Goal: Information Seeking & Learning: Learn about a topic

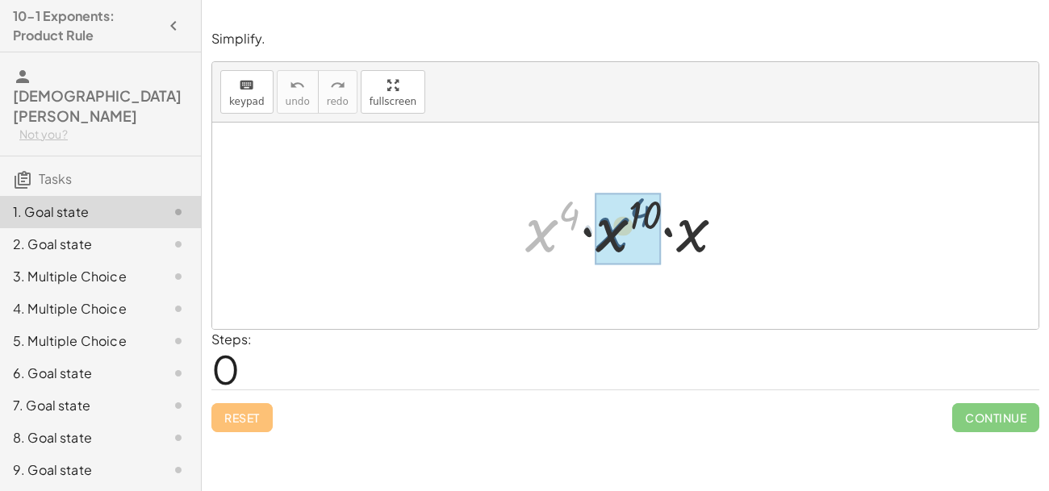
drag, startPoint x: 541, startPoint y: 238, endPoint x: 621, endPoint y: 237, distance: 79.9
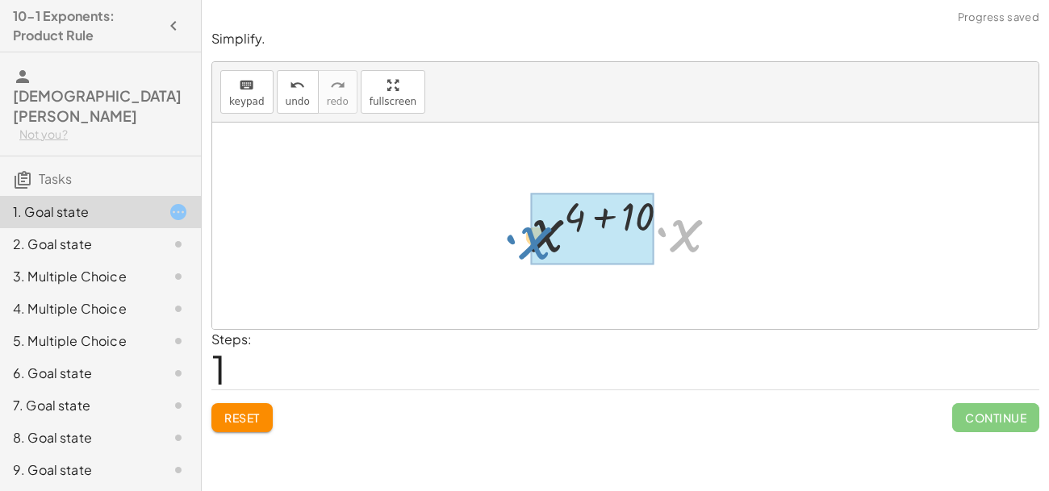
drag, startPoint x: 684, startPoint y: 237, endPoint x: 542, endPoint y: 244, distance: 142.1
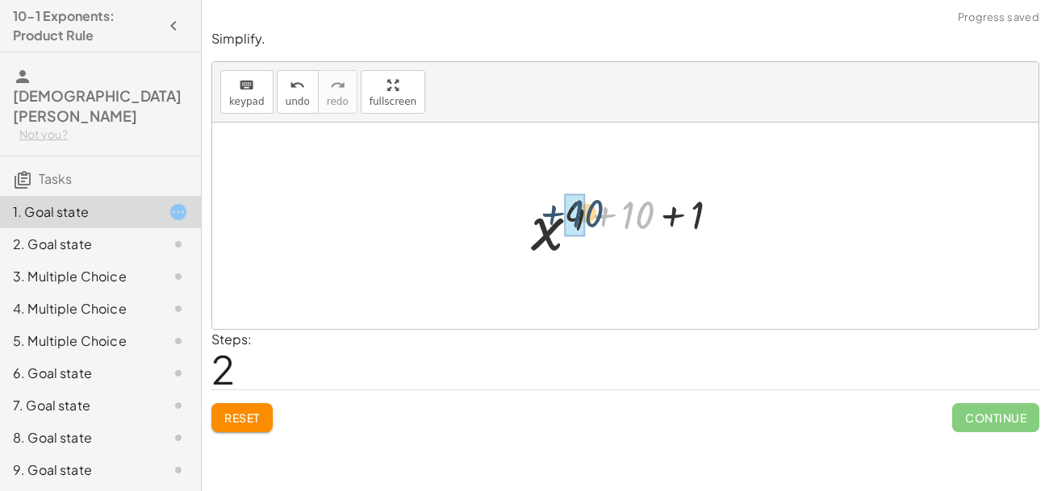
drag, startPoint x: 636, startPoint y: 215, endPoint x: 583, endPoint y: 214, distance: 52.5
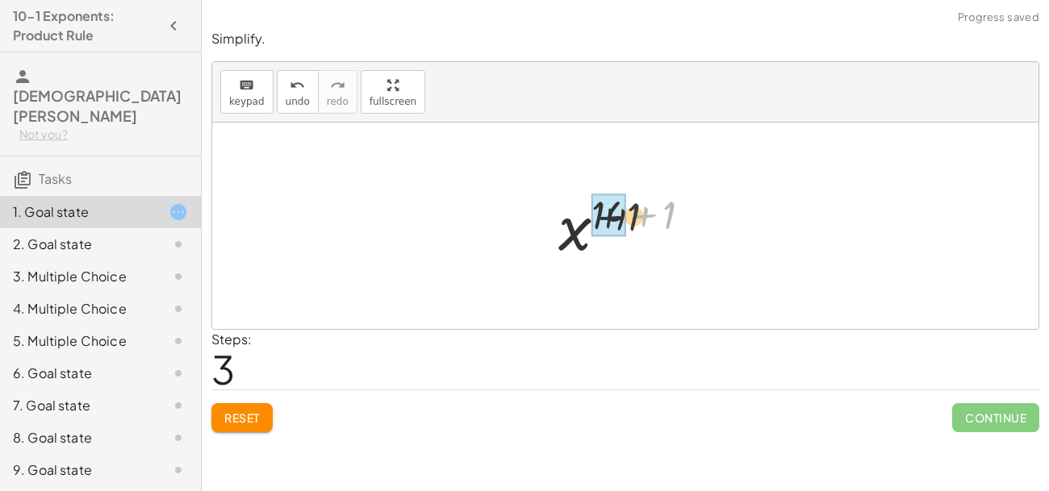
drag, startPoint x: 669, startPoint y: 209, endPoint x: 621, endPoint y: 211, distance: 47.7
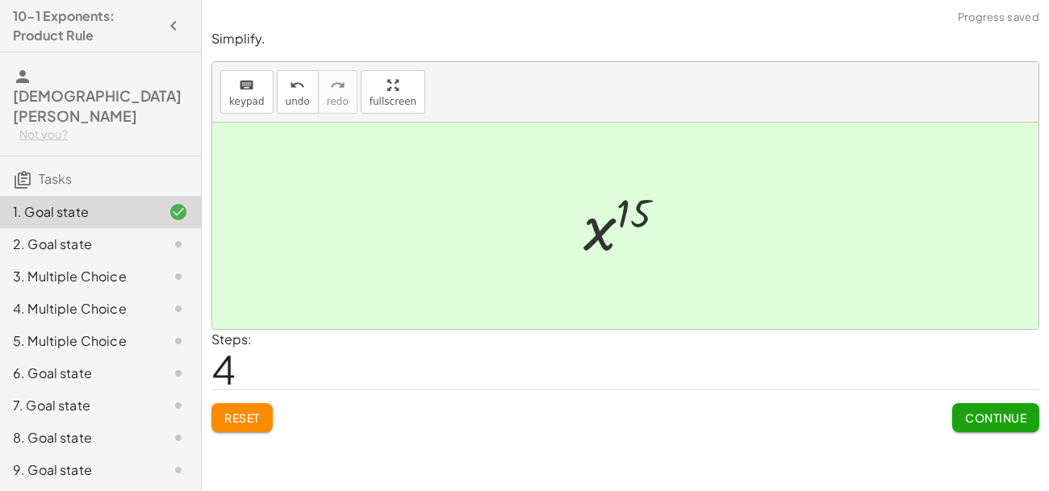
click at [1007, 411] on span "Continue" at bounding box center [995, 418] width 61 height 15
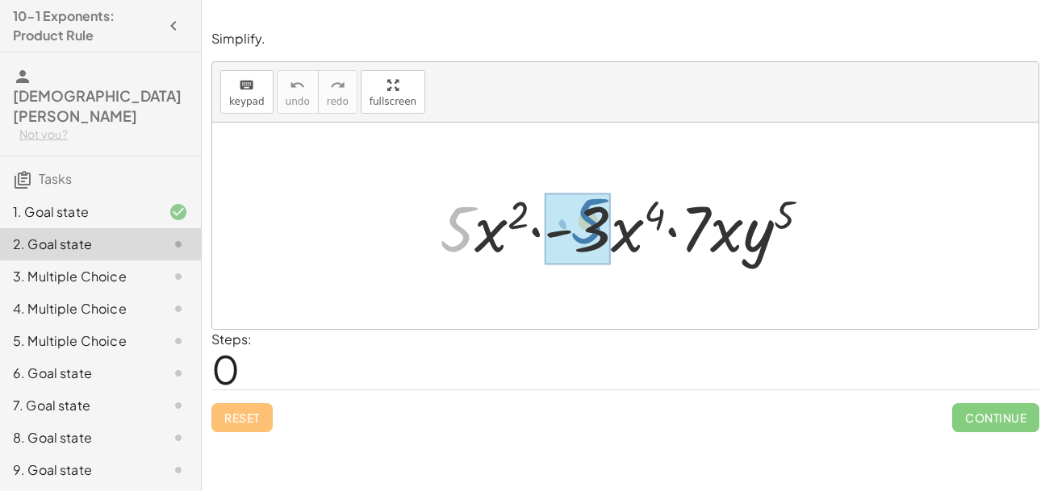
drag, startPoint x: 461, startPoint y: 231, endPoint x: 597, endPoint y: 224, distance: 136.5
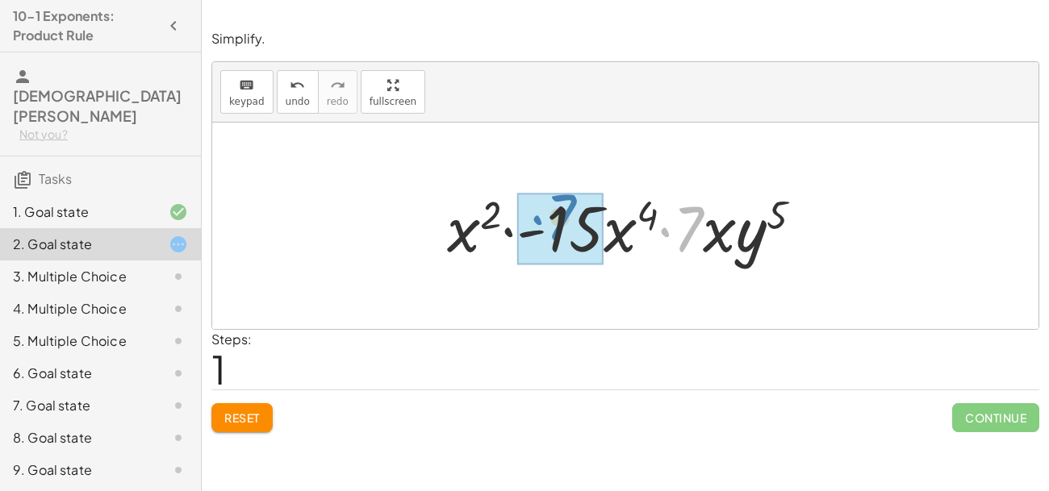
drag, startPoint x: 687, startPoint y: 231, endPoint x: 561, endPoint y: 222, distance: 126.1
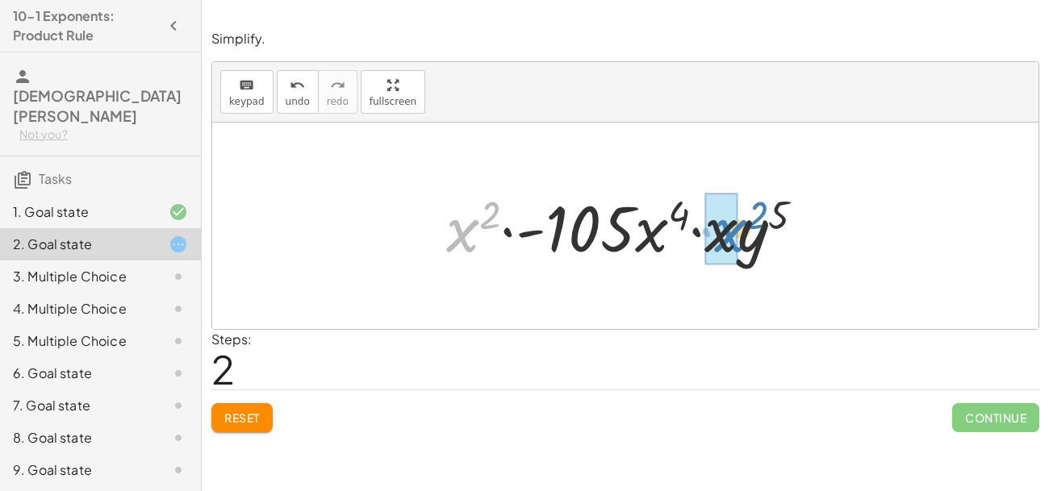
drag, startPoint x: 459, startPoint y: 235, endPoint x: 726, endPoint y: 236, distance: 267.0
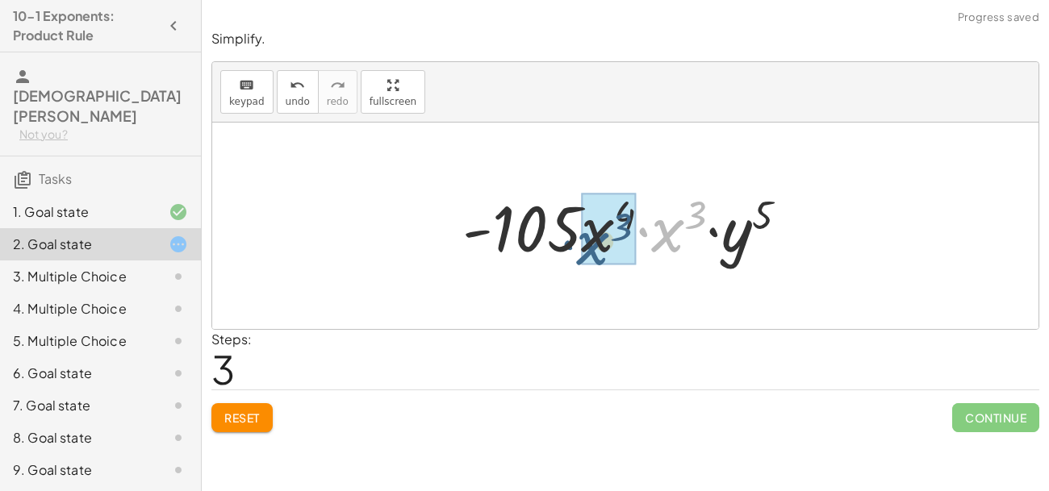
drag, startPoint x: 664, startPoint y: 237, endPoint x: 589, endPoint y: 248, distance: 75.7
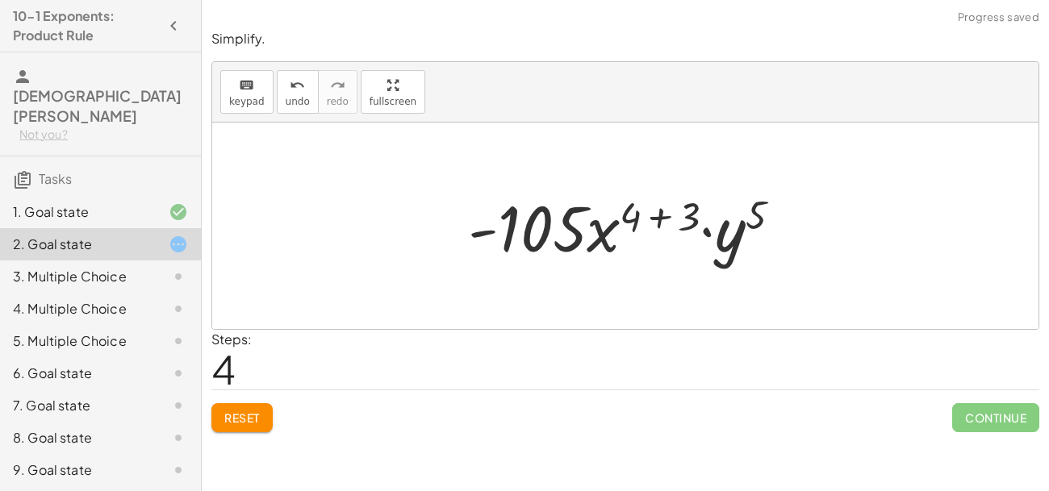
click at [685, 216] on div at bounding box center [631, 226] width 342 height 83
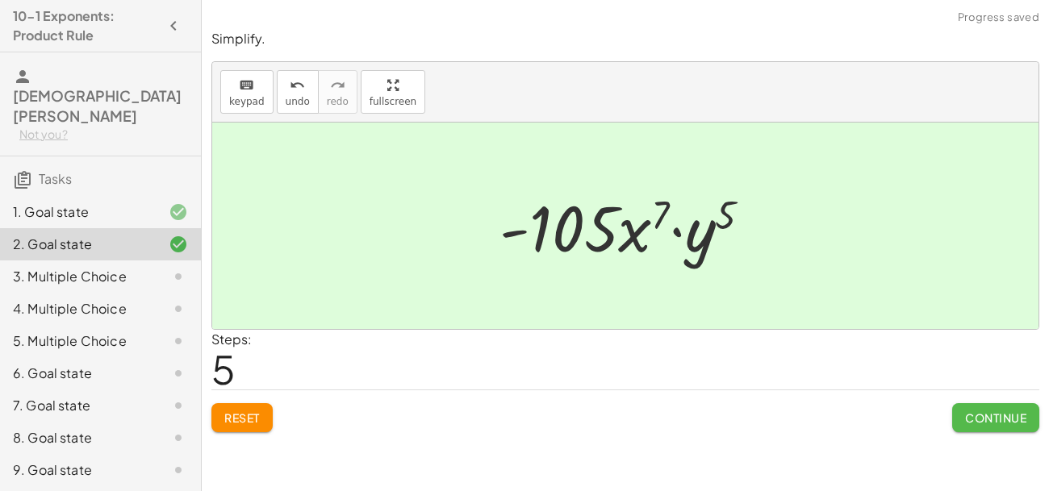
click at [975, 419] on span "Continue" at bounding box center [995, 418] width 61 height 15
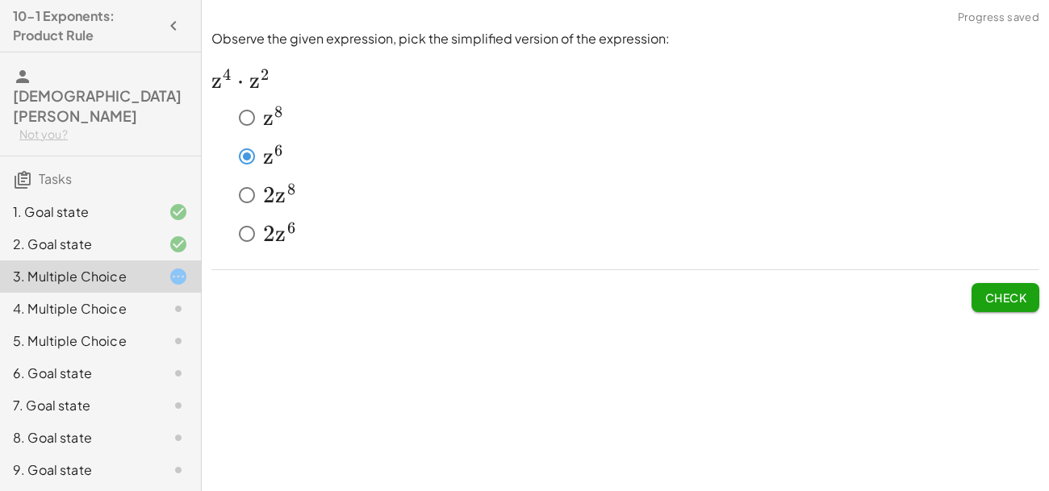
click at [1020, 302] on span "Check" at bounding box center [1005, 297] width 42 height 15
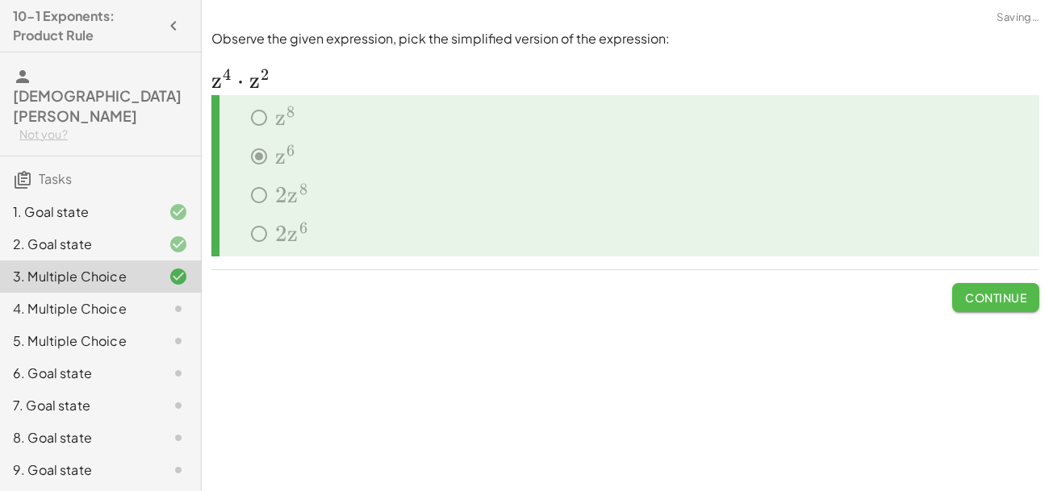
click at [969, 292] on span "Continue" at bounding box center [995, 297] width 61 height 15
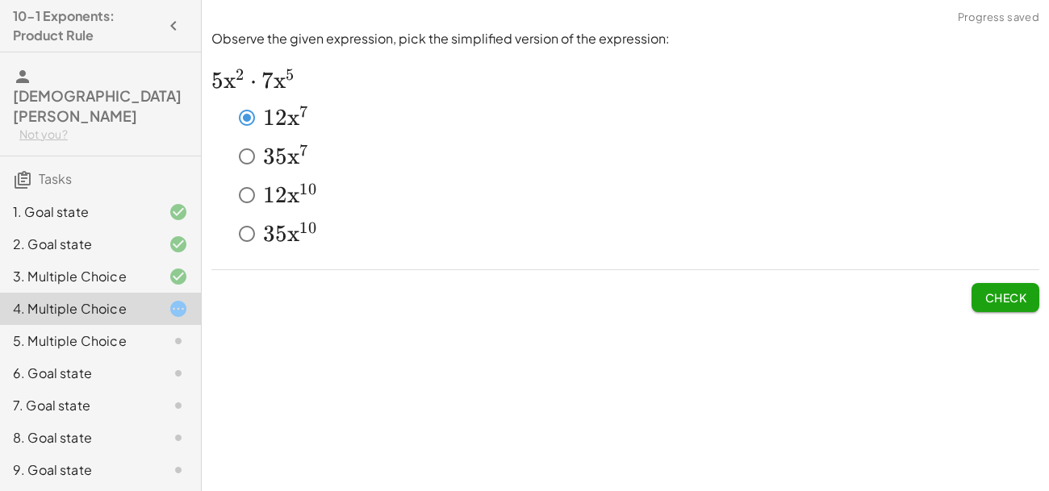
click at [1000, 304] on button "Check" at bounding box center [1005, 297] width 68 height 29
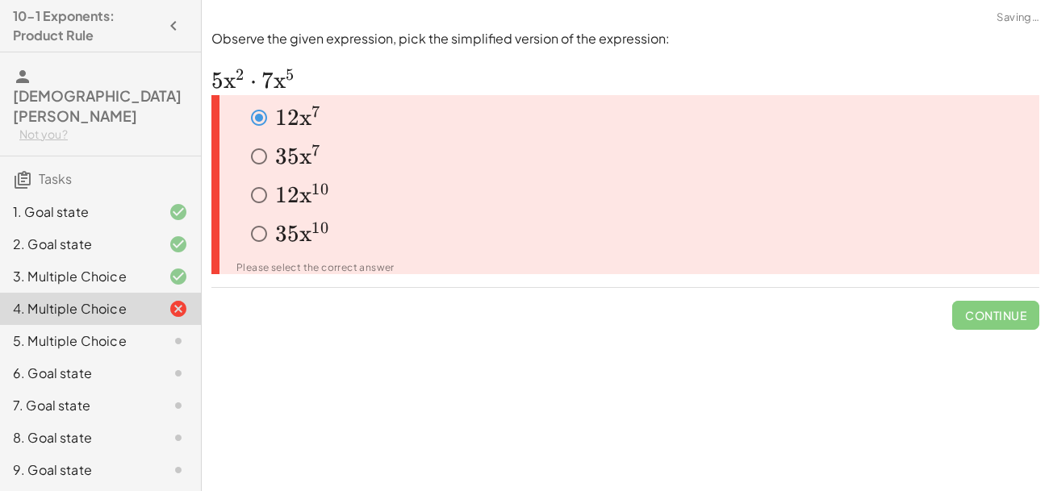
click at [321, 192] on span "0" at bounding box center [324, 189] width 8 height 19
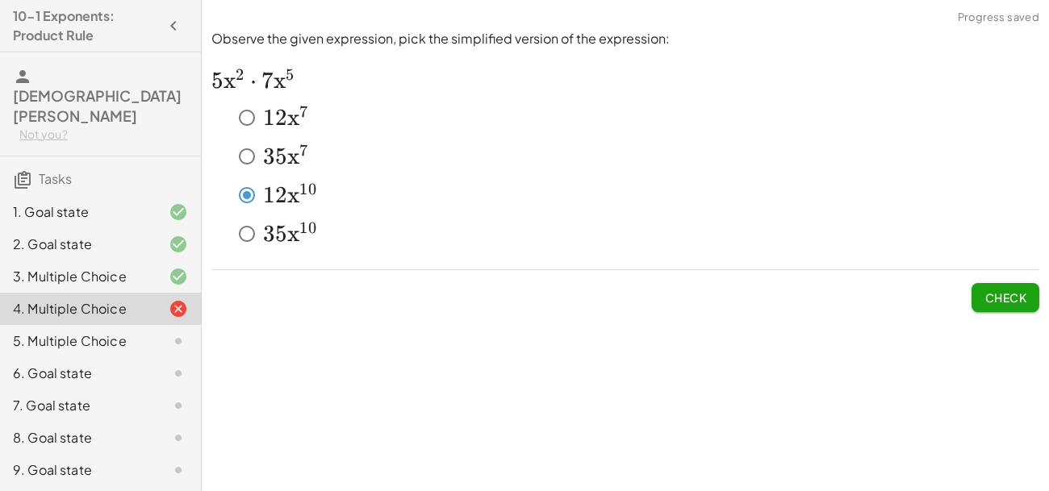
click at [991, 287] on button "Check" at bounding box center [1005, 297] width 68 height 29
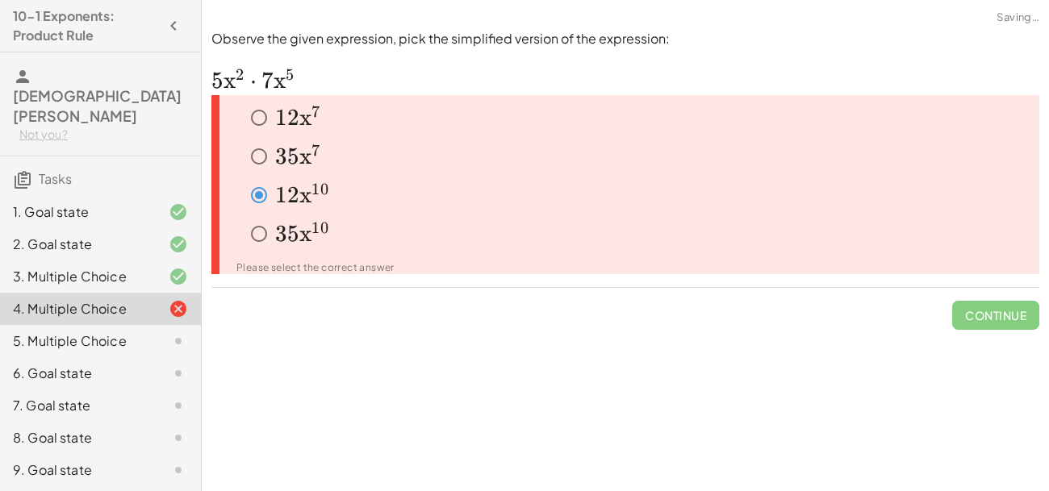
click at [291, 159] on span "5" at bounding box center [293, 156] width 12 height 27
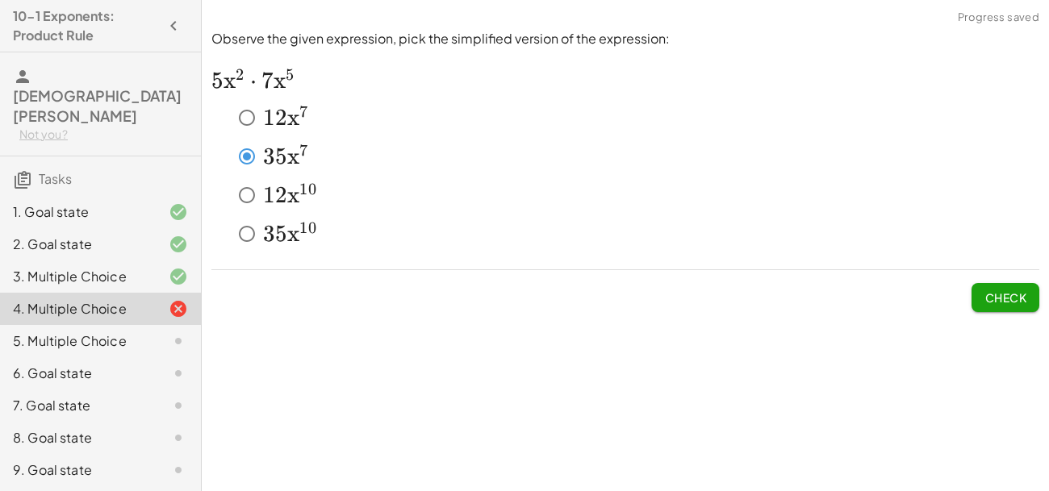
click at [999, 298] on span "Check" at bounding box center [1005, 297] width 42 height 15
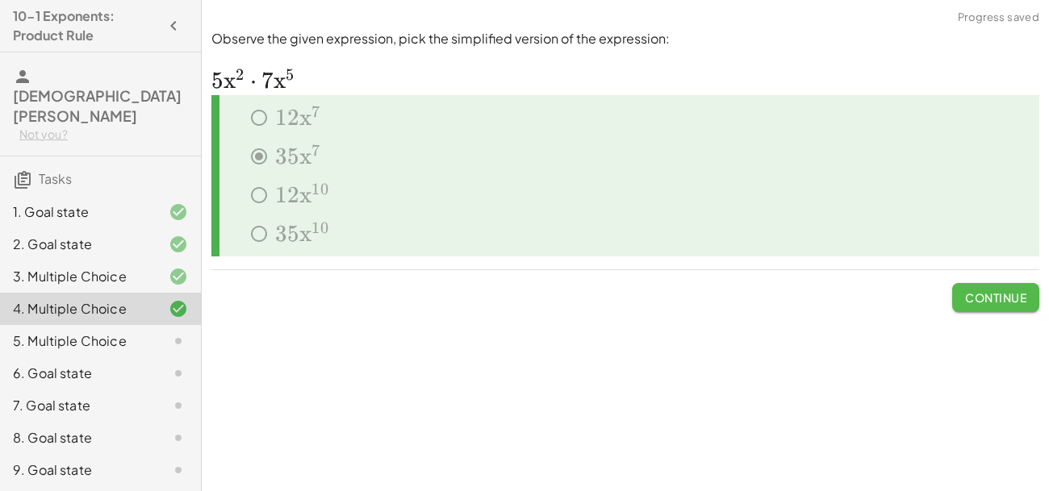
click at [987, 307] on button "Continue" at bounding box center [995, 297] width 87 height 29
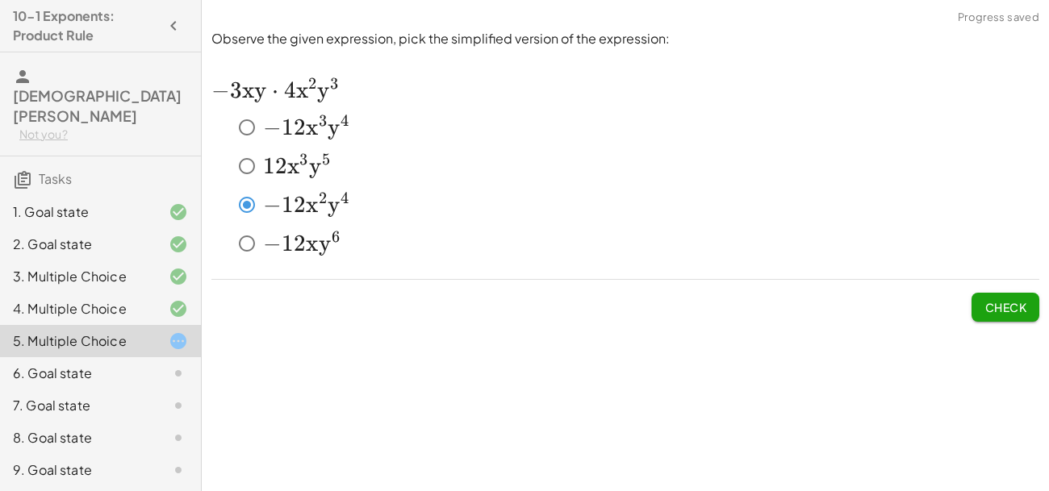
click at [978, 301] on button "Check" at bounding box center [1005, 307] width 68 height 29
click at [1005, 305] on span "Check" at bounding box center [1005, 307] width 42 height 15
click at [1021, 305] on span "Check" at bounding box center [1005, 307] width 42 height 15
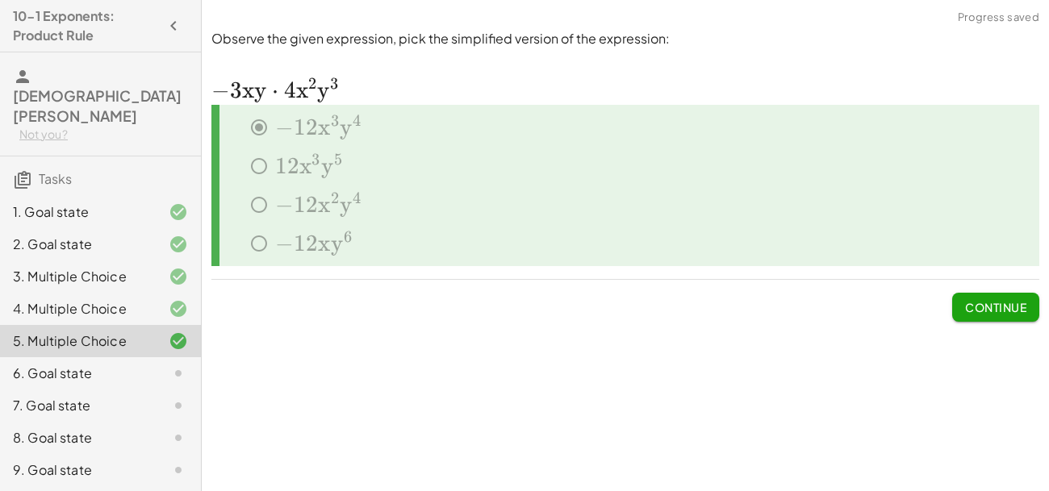
click at [987, 295] on button "Continue" at bounding box center [995, 307] width 87 height 29
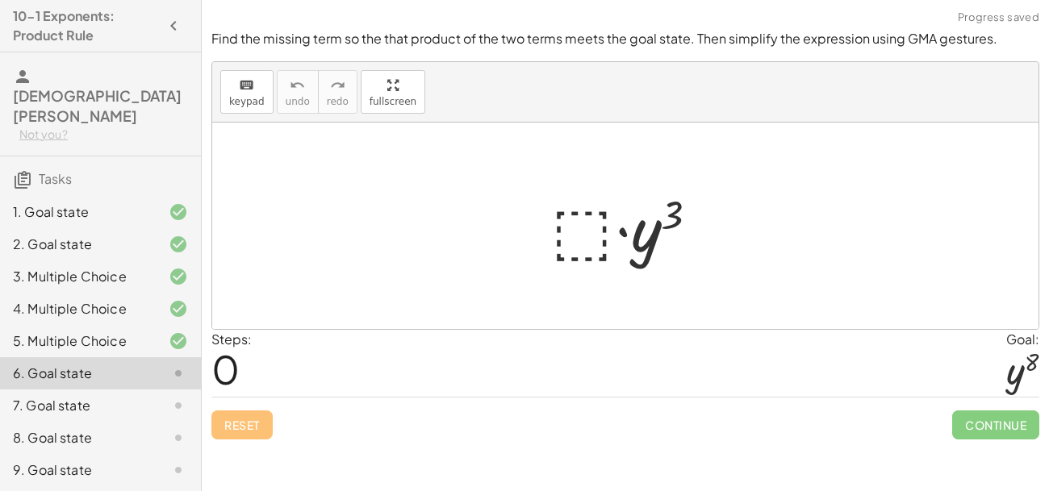
click at [599, 232] on div at bounding box center [631, 226] width 177 height 83
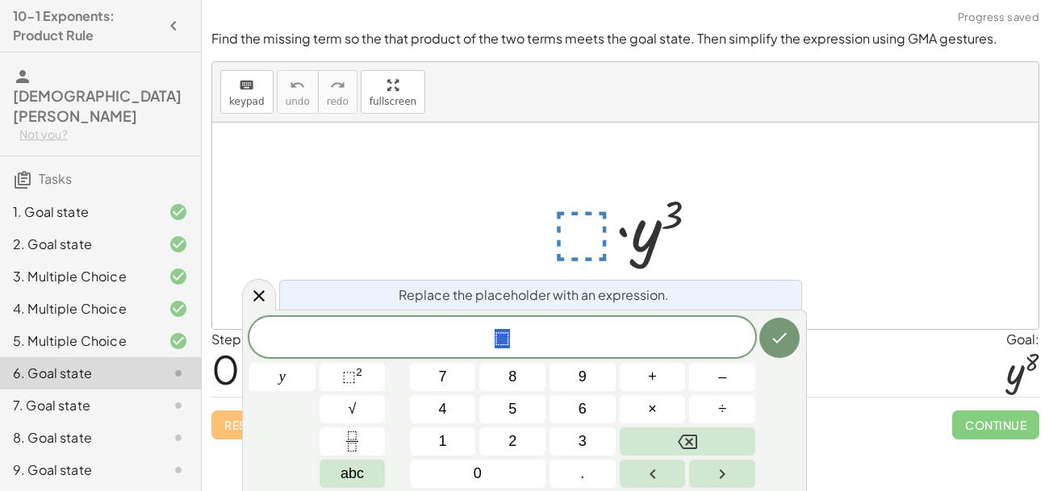
click at [821, 302] on div at bounding box center [625, 226] width 826 height 206
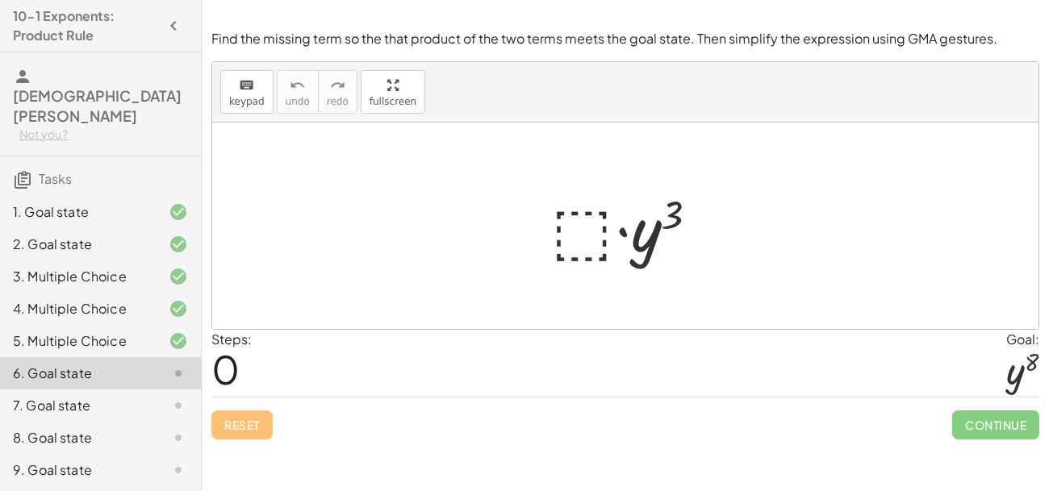
click at [561, 232] on div at bounding box center [631, 226] width 177 height 83
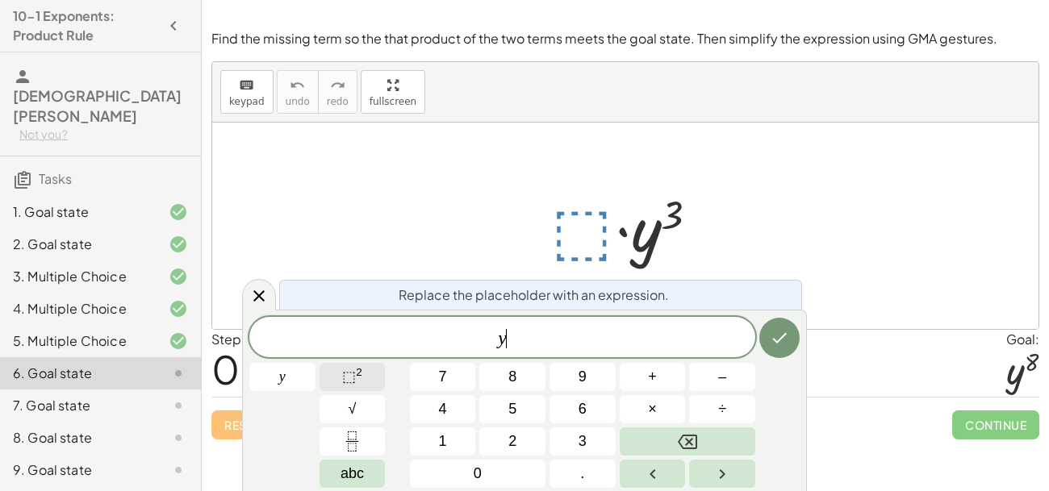
click at [358, 376] on sup "2" at bounding box center [359, 372] width 6 height 12
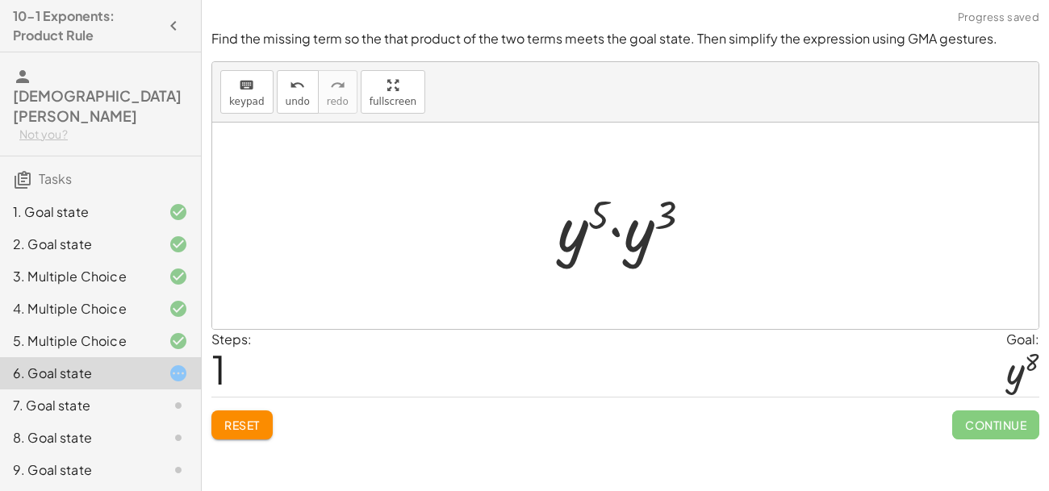
click at [568, 249] on div at bounding box center [630, 226] width 163 height 83
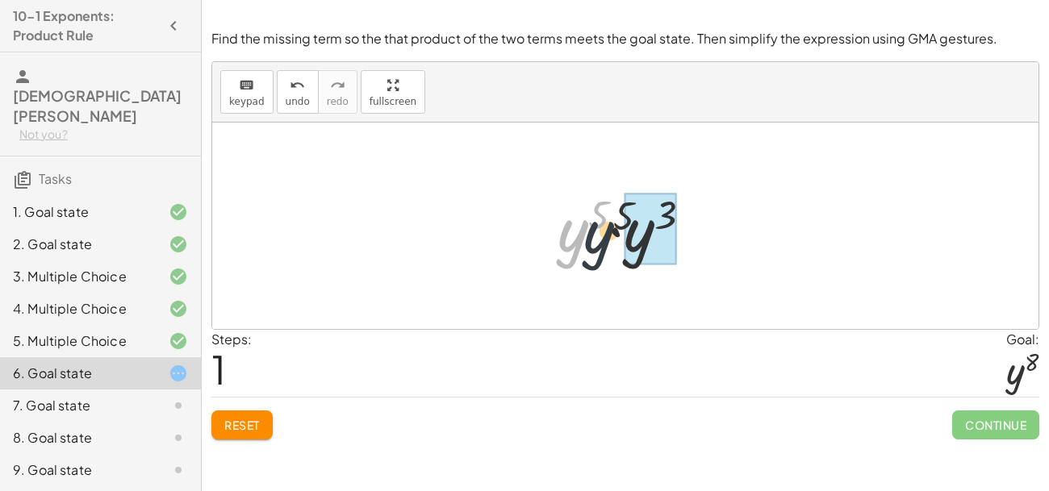
drag, startPoint x: 575, startPoint y: 245, endPoint x: 615, endPoint y: 246, distance: 39.5
click at [615, 246] on div at bounding box center [630, 226] width 163 height 83
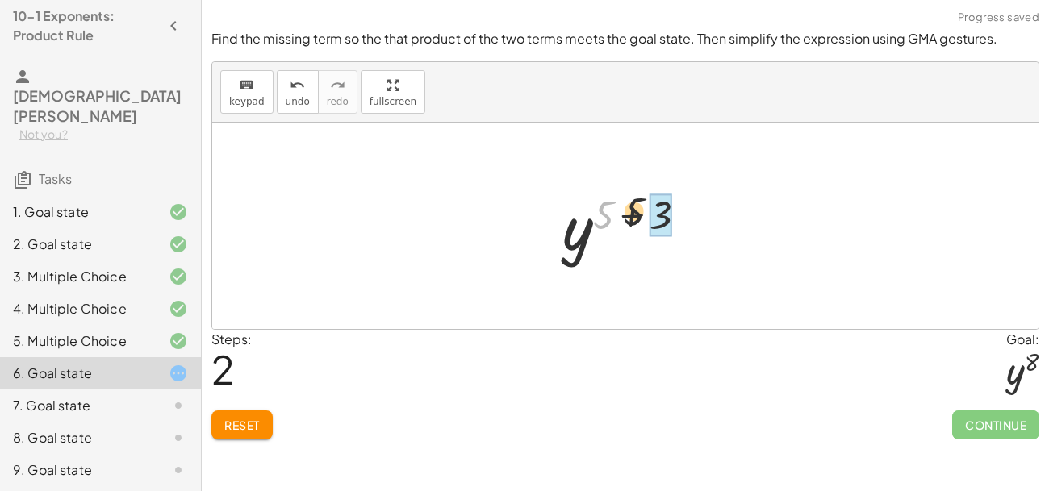
drag, startPoint x: 603, startPoint y: 215, endPoint x: 666, endPoint y: 210, distance: 64.0
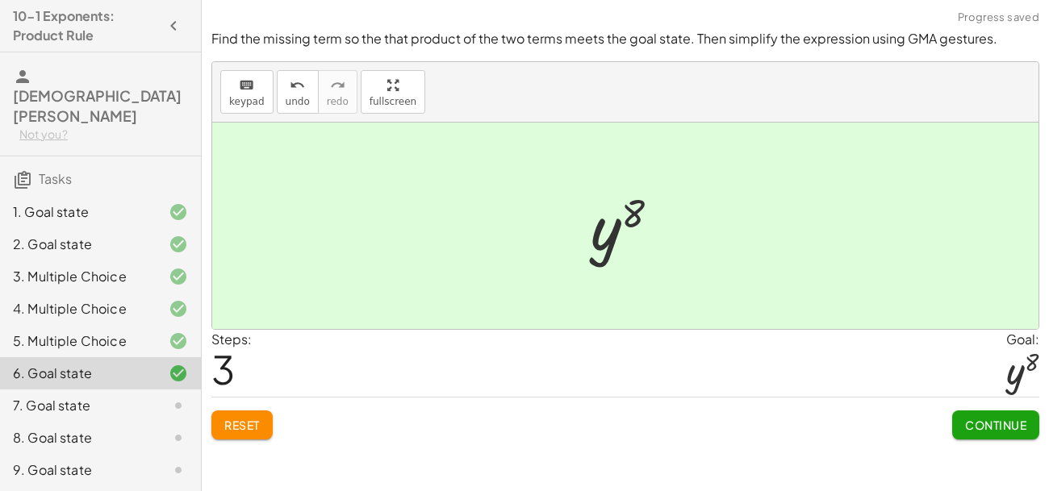
click at [997, 411] on button "Continue" at bounding box center [995, 425] width 87 height 29
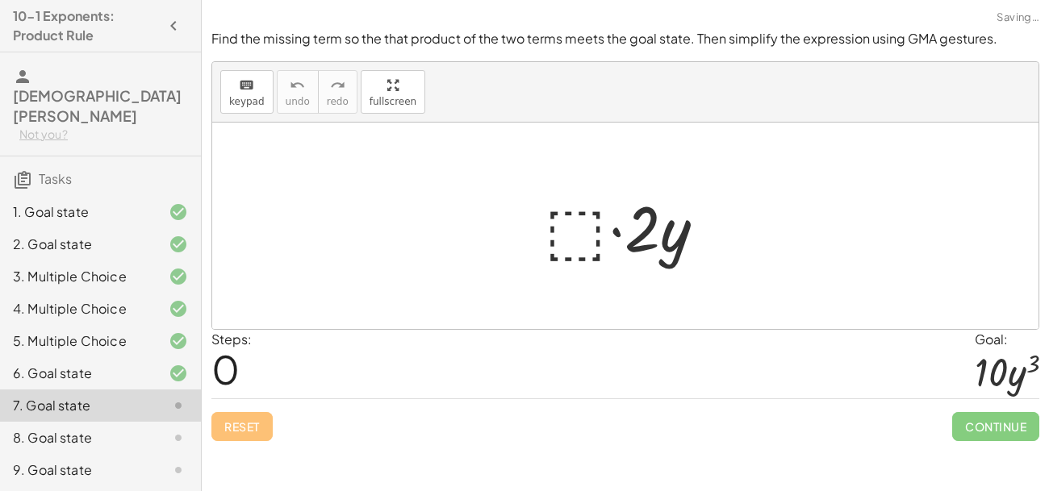
click at [583, 243] on div at bounding box center [631, 226] width 190 height 83
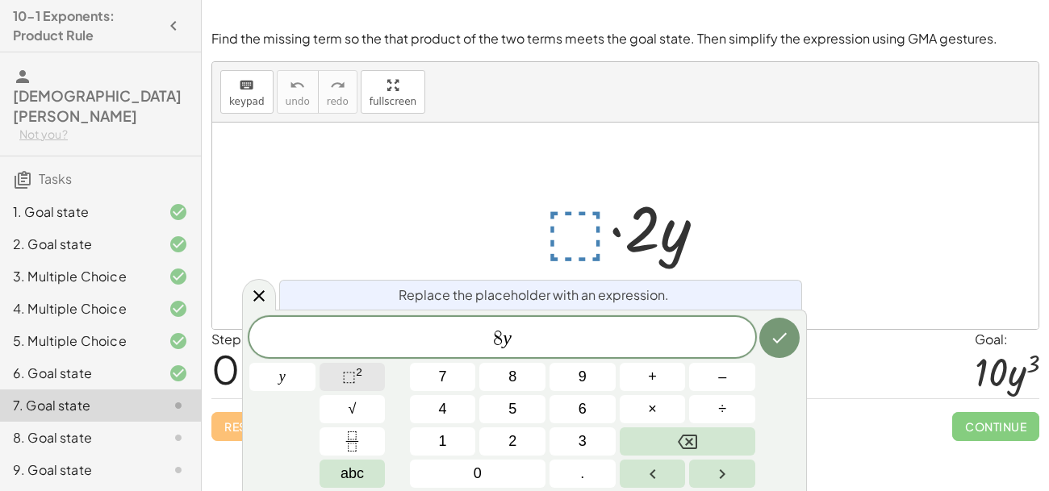
click at [359, 373] on sup "2" at bounding box center [359, 372] width 6 height 12
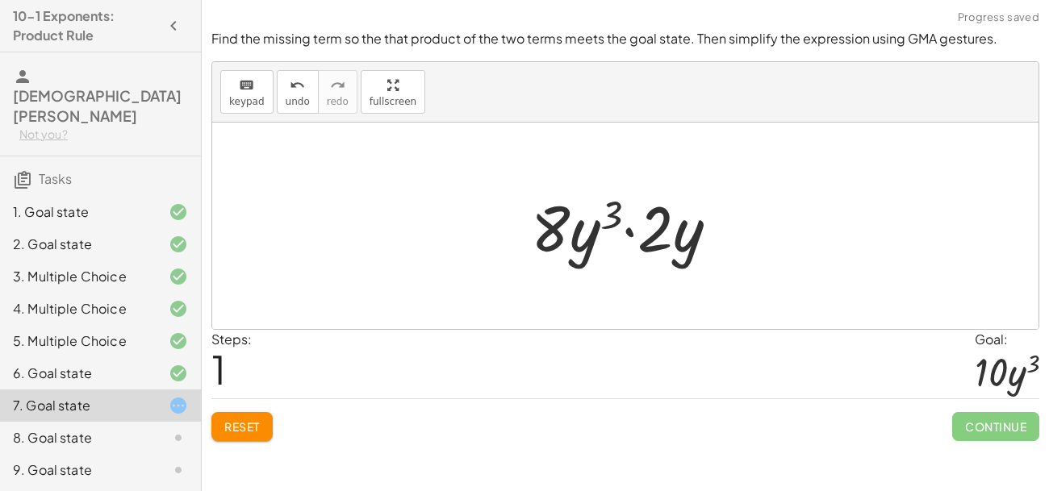
click at [552, 230] on div at bounding box center [631, 226] width 216 height 83
drag, startPoint x: 541, startPoint y: 232, endPoint x: 657, endPoint y: 232, distance: 115.3
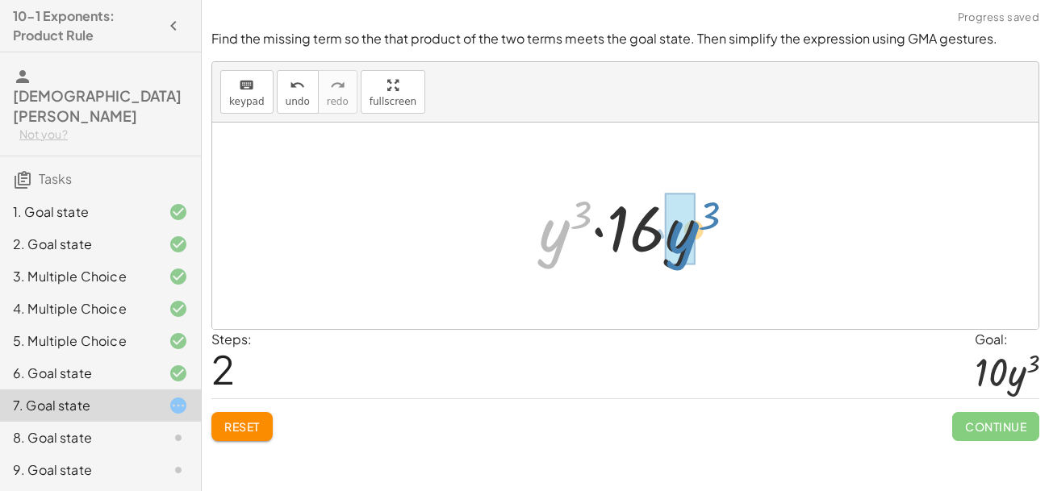
drag, startPoint x: 546, startPoint y: 243, endPoint x: 675, endPoint y: 244, distance: 129.1
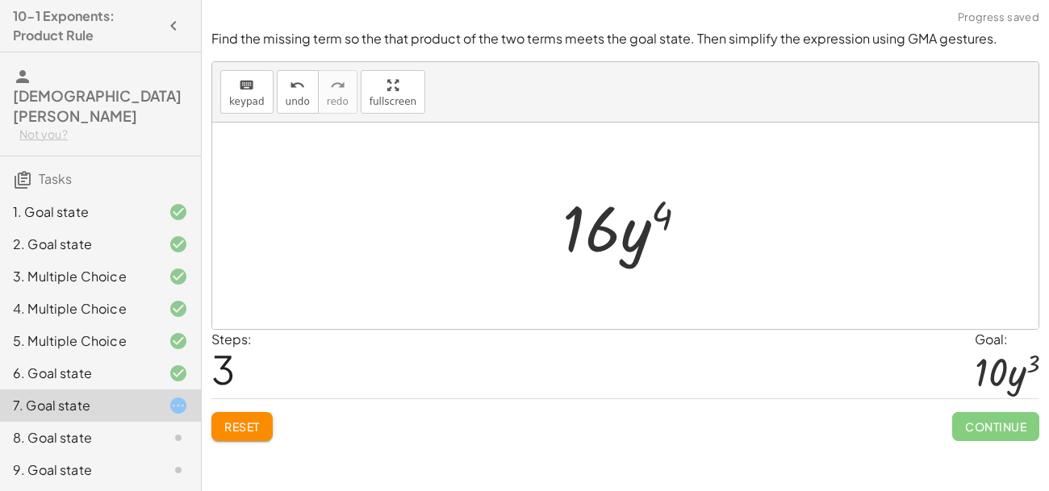
click at [665, 219] on div at bounding box center [631, 226] width 154 height 83
click at [635, 215] on div at bounding box center [631, 226] width 154 height 83
click at [261, 419] on button "Reset" at bounding box center [241, 426] width 61 height 29
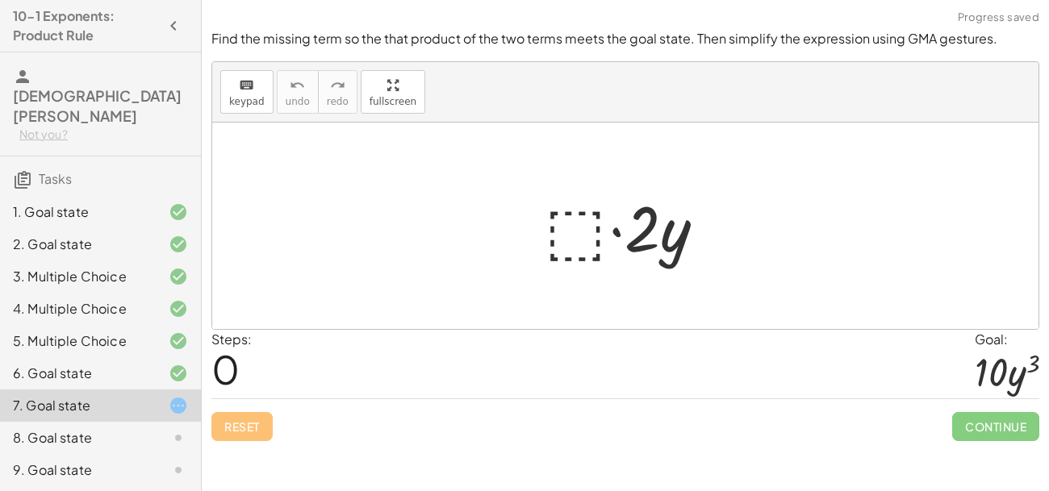
click at [587, 244] on div at bounding box center [631, 226] width 190 height 83
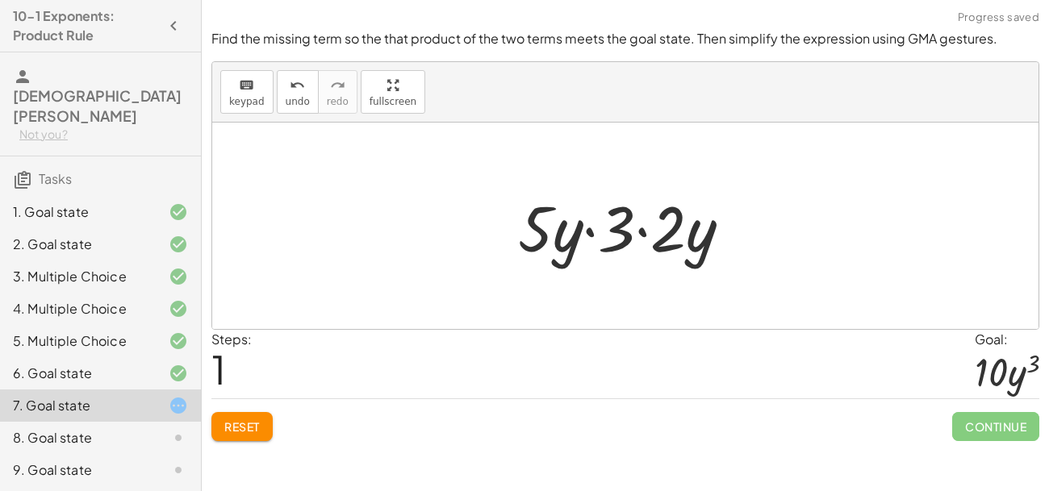
click at [533, 234] on div at bounding box center [631, 226] width 243 height 83
drag, startPoint x: 620, startPoint y: 232, endPoint x: 673, endPoint y: 234, distance: 52.5
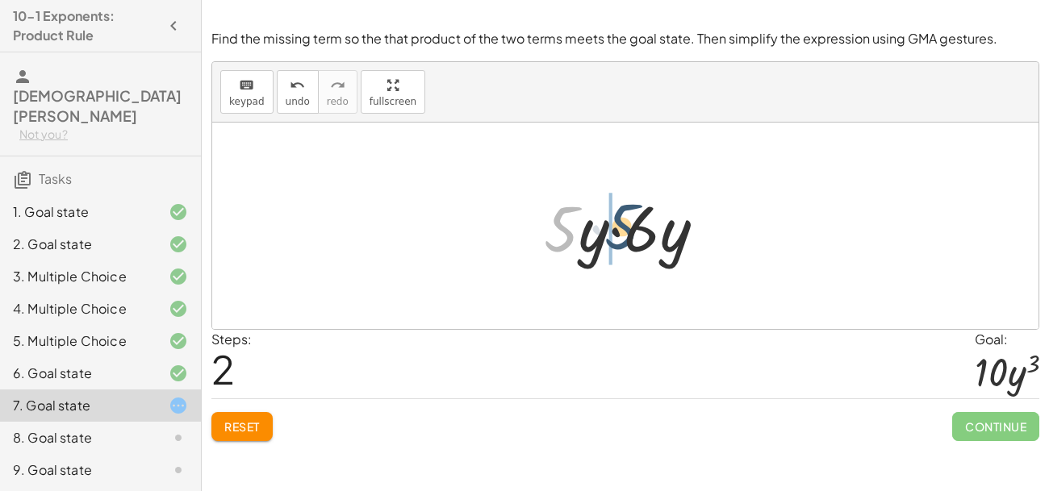
drag, startPoint x: 557, startPoint y: 234, endPoint x: 632, endPoint y: 237, distance: 75.9
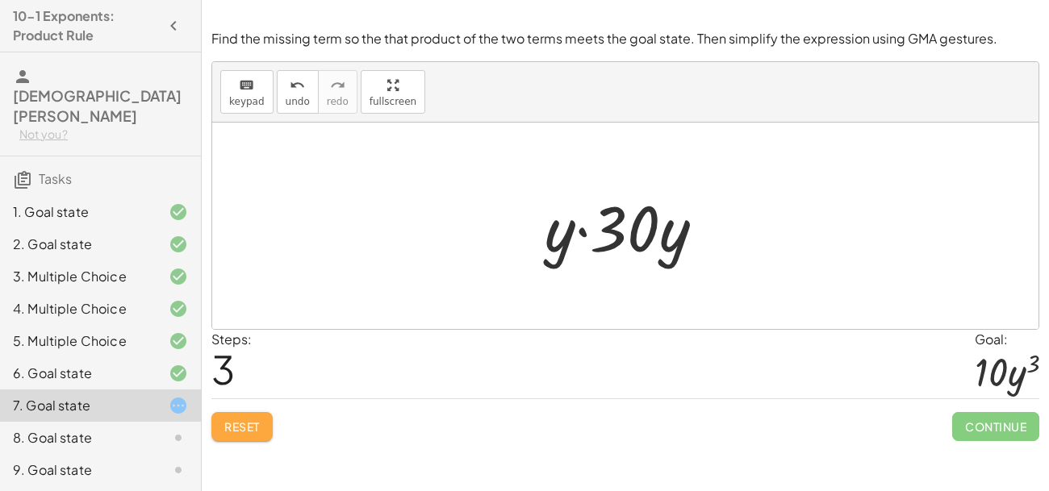
click at [218, 437] on button "Reset" at bounding box center [241, 426] width 61 height 29
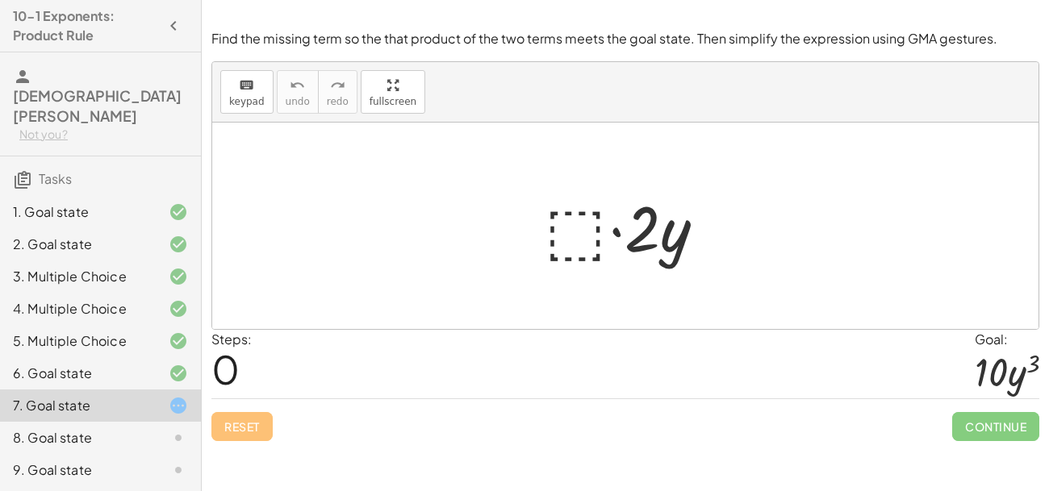
click at [590, 226] on div at bounding box center [631, 226] width 190 height 83
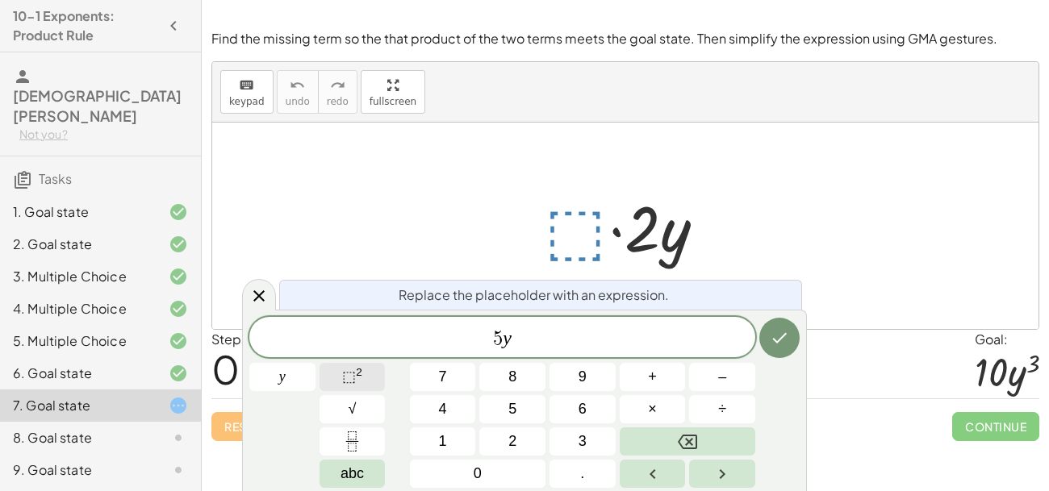
click at [365, 374] on button "⬚ 2" at bounding box center [352, 377] width 66 height 28
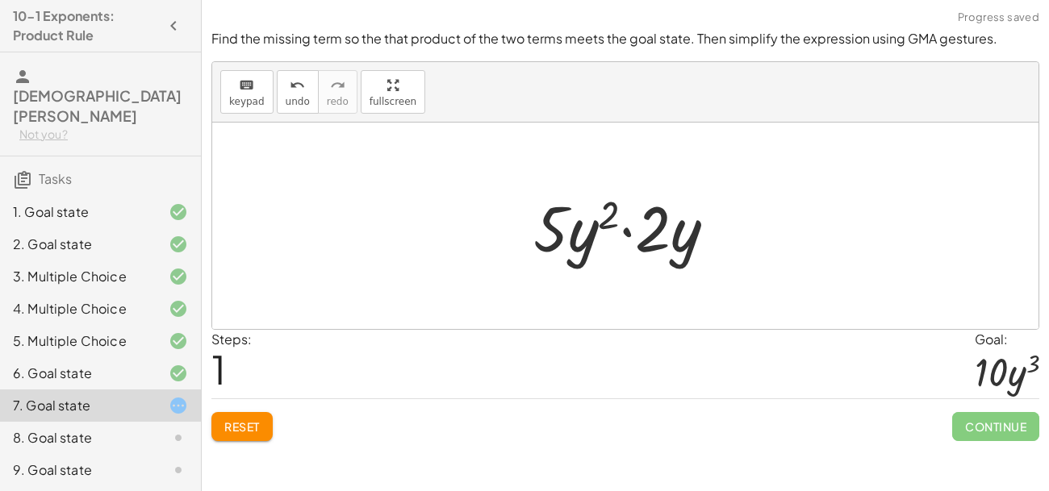
click at [553, 236] on div at bounding box center [630, 226] width 211 height 83
drag, startPoint x: 553, startPoint y: 236, endPoint x: 673, endPoint y: 232, distance: 119.5
click at [673, 232] on div at bounding box center [630, 226] width 211 height 83
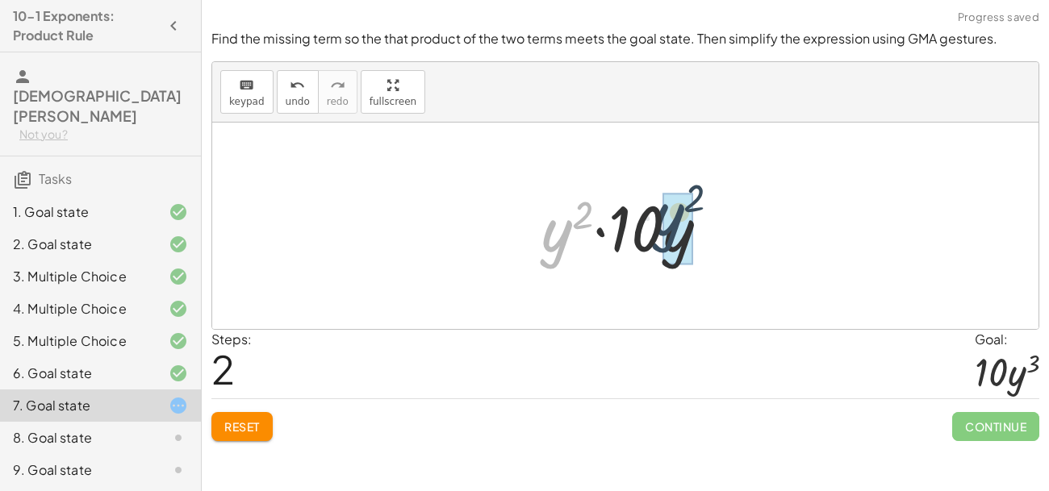
drag, startPoint x: 561, startPoint y: 244, endPoint x: 695, endPoint y: 224, distance: 135.4
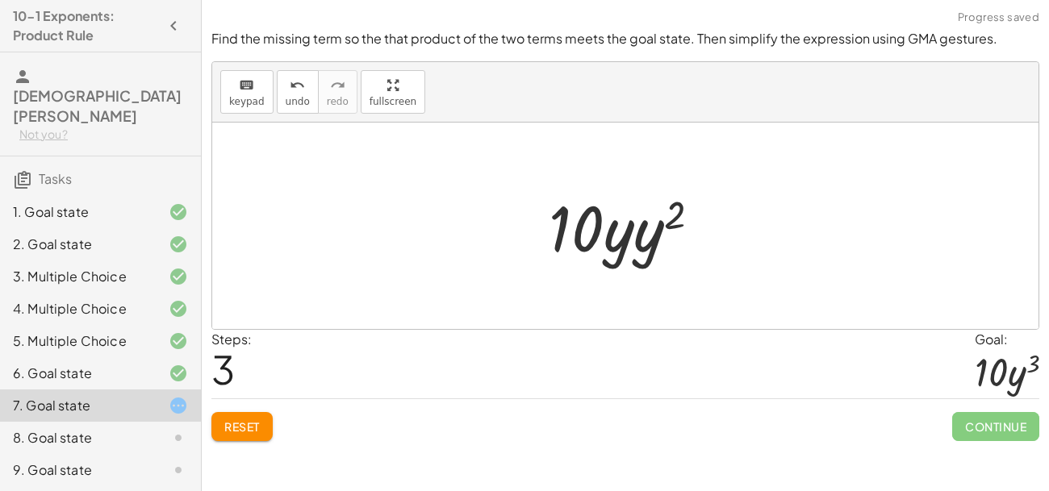
click at [647, 237] on div at bounding box center [630, 226] width 181 height 83
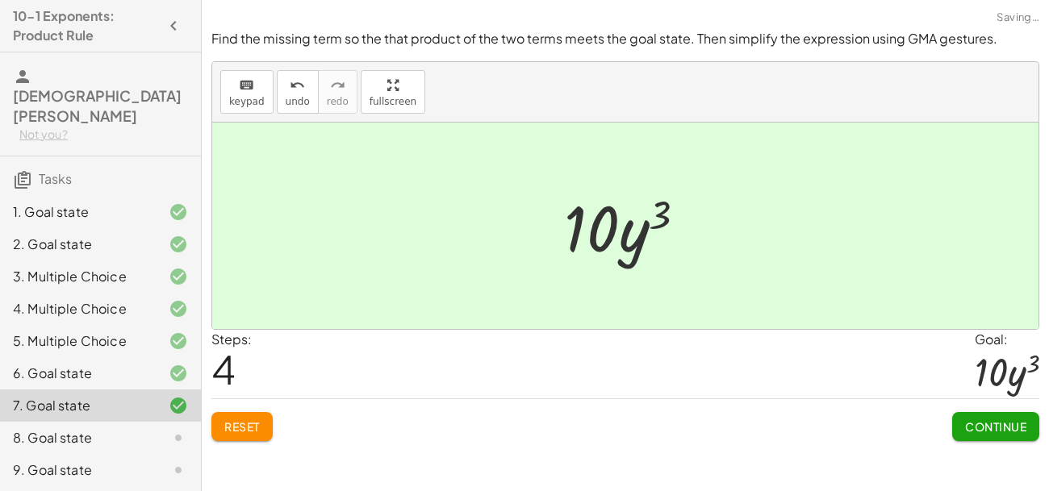
click at [664, 220] on div at bounding box center [632, 226] width 152 height 83
click at [987, 430] on span "Continue" at bounding box center [995, 426] width 61 height 15
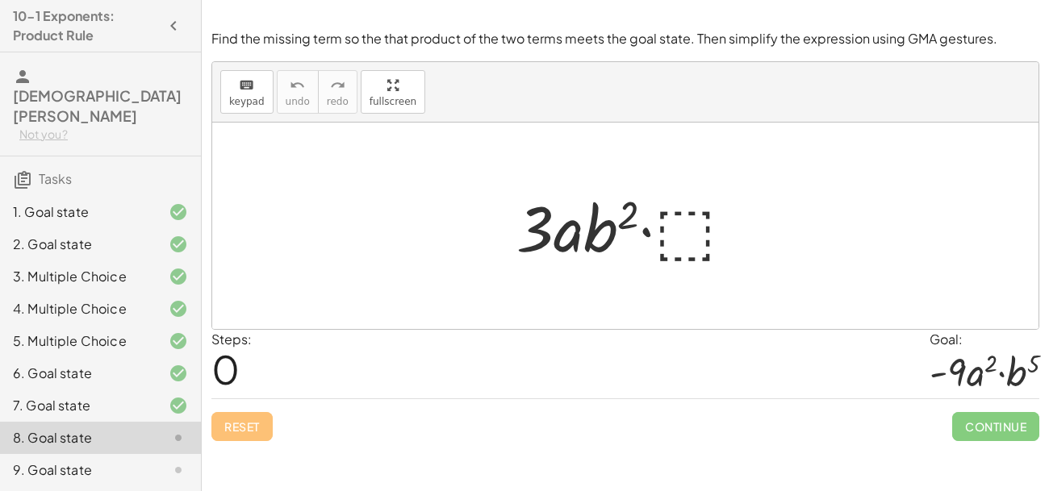
click at [686, 248] on div at bounding box center [631, 226] width 247 height 83
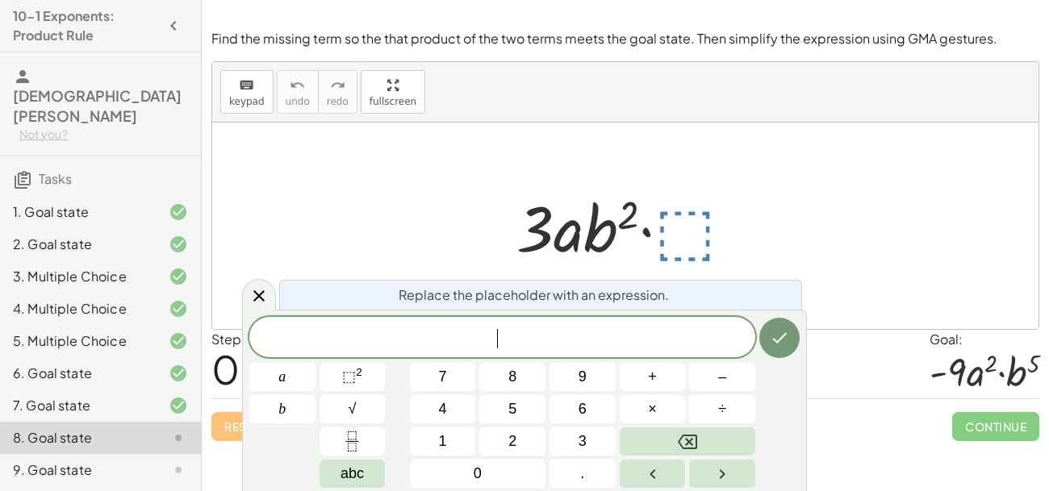
scroll to position [58, 0]
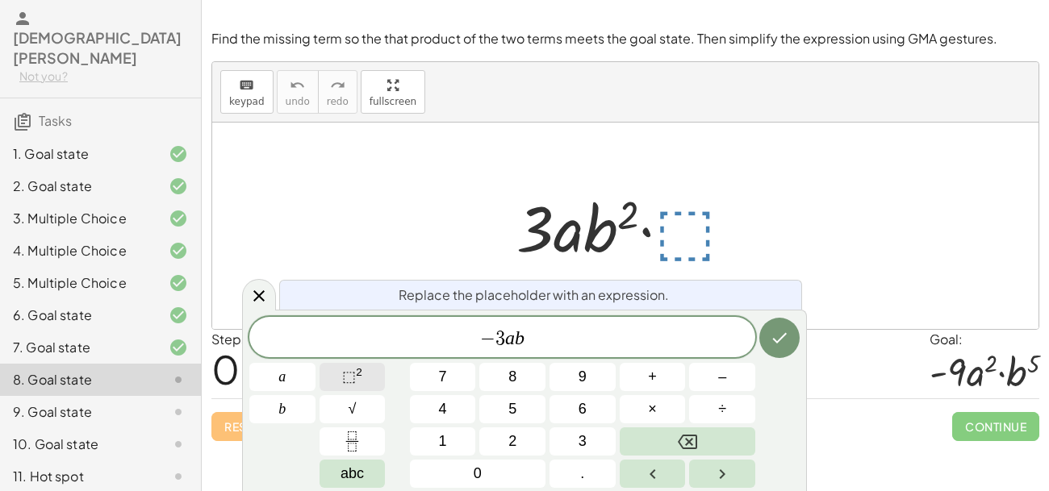
click at [355, 382] on span "⬚" at bounding box center [349, 377] width 14 height 16
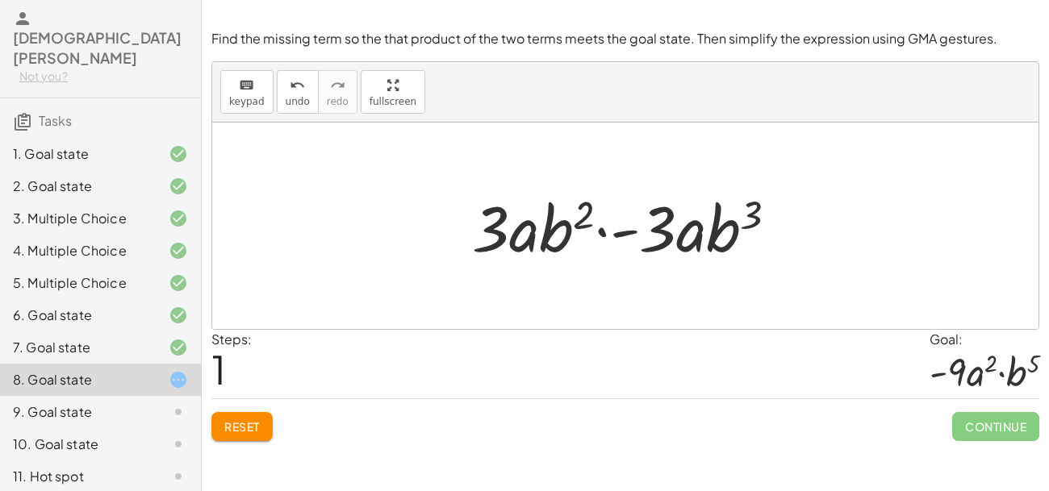
click at [587, 214] on div at bounding box center [631, 226] width 335 height 83
click at [587, 215] on div at bounding box center [631, 226] width 335 height 83
drag, startPoint x: 587, startPoint y: 215, endPoint x: 764, endPoint y: 209, distance: 176.7
click at [764, 209] on div at bounding box center [631, 226] width 335 height 83
drag, startPoint x: 753, startPoint y: 207, endPoint x: 582, endPoint y: 209, distance: 171.0
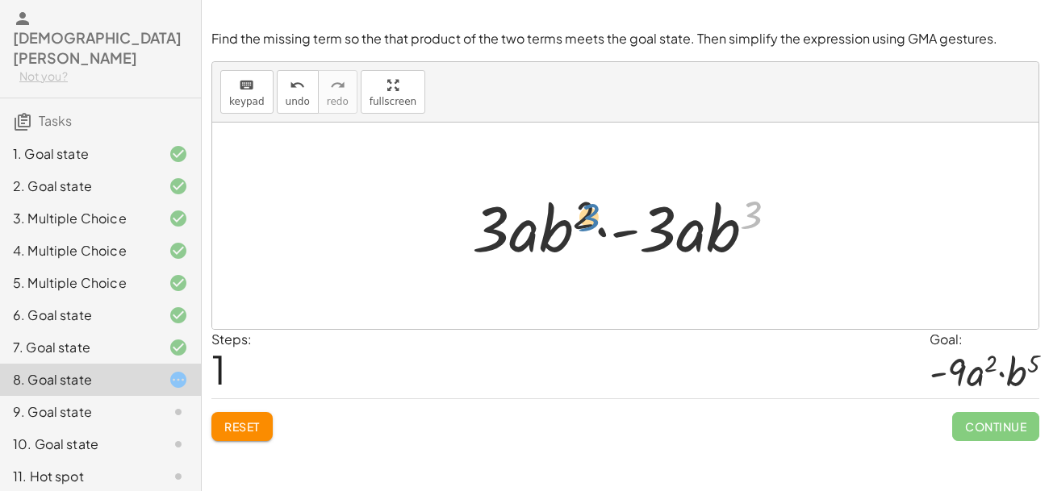
click at [582, 209] on div at bounding box center [631, 226] width 335 height 83
click at [266, 423] on button "Reset" at bounding box center [241, 426] width 61 height 29
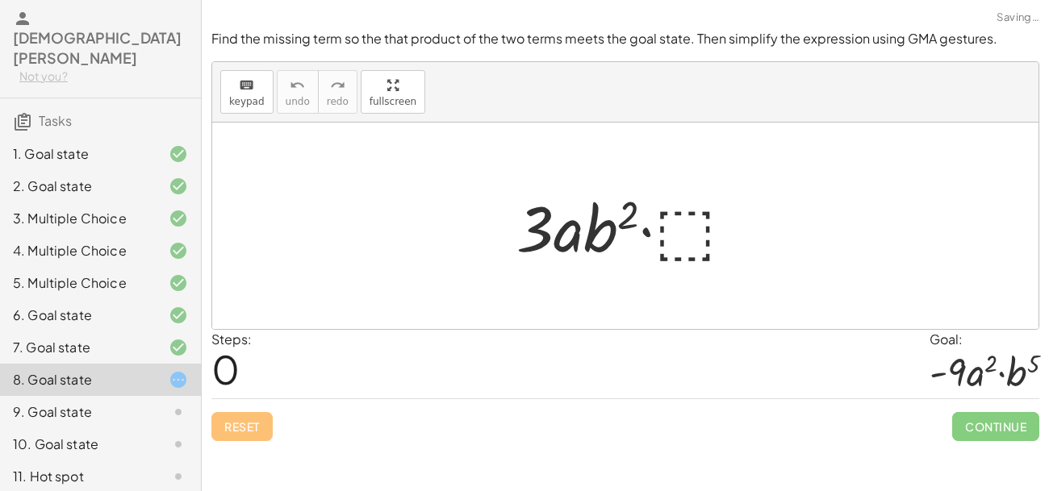
click at [684, 221] on div at bounding box center [631, 226] width 247 height 83
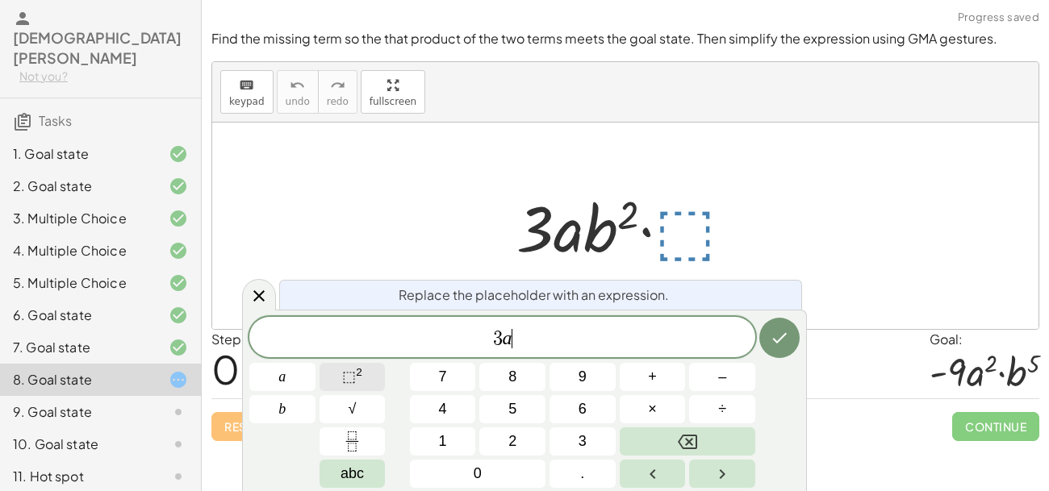
click at [351, 378] on span "⬚" at bounding box center [349, 377] width 14 height 16
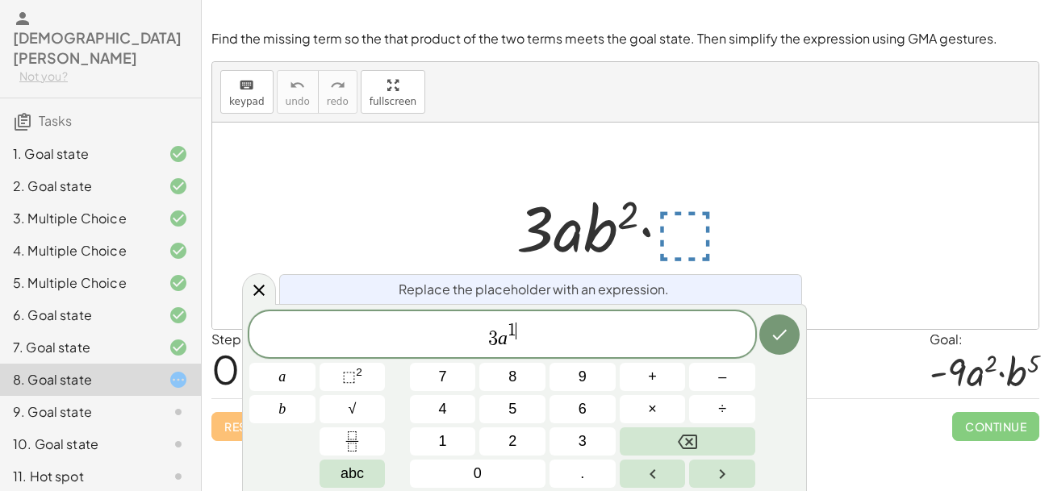
click at [482, 345] on span "3 a 1 ​" at bounding box center [502, 335] width 506 height 29
click at [581, 331] on span "− ​ 3 a 1" at bounding box center [502, 335] width 506 height 29
click at [383, 380] on button "⬚ 2" at bounding box center [352, 377] width 66 height 28
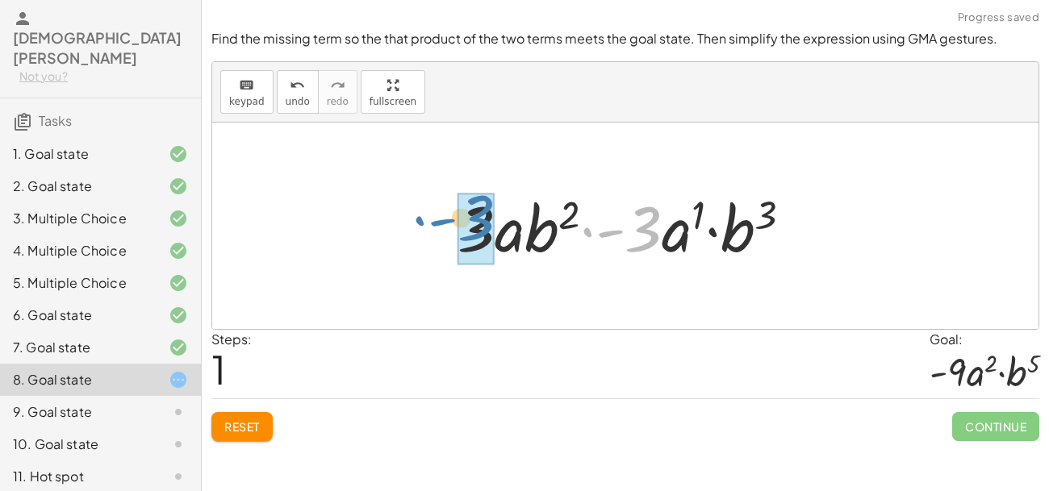
drag, startPoint x: 640, startPoint y: 245, endPoint x: 473, endPoint y: 233, distance: 166.6
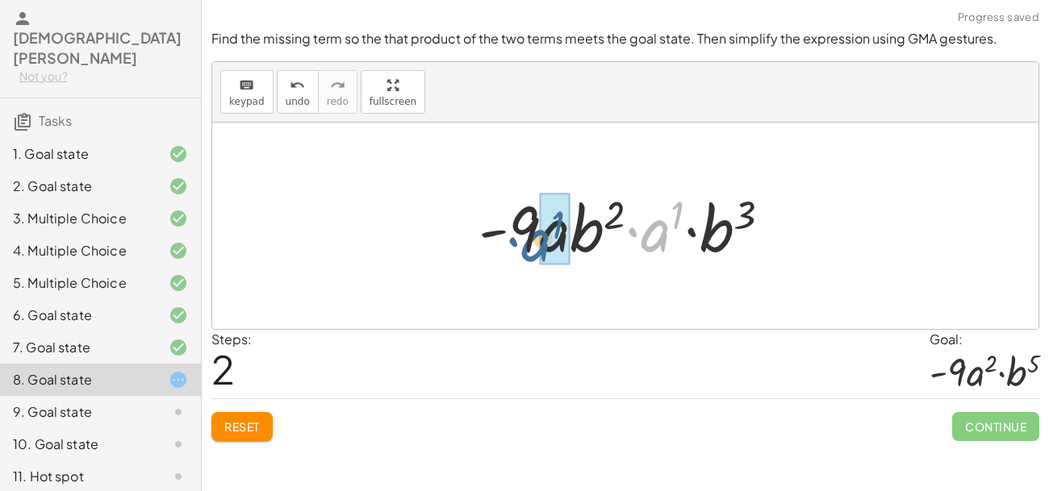
drag, startPoint x: 665, startPoint y: 232, endPoint x: 547, endPoint y: 240, distance: 118.1
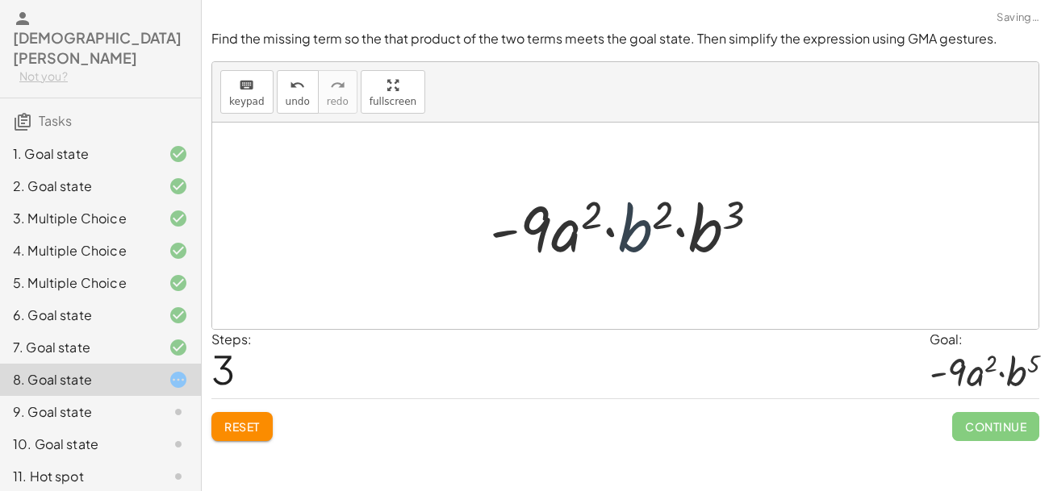
click at [640, 236] on div at bounding box center [631, 226] width 298 height 83
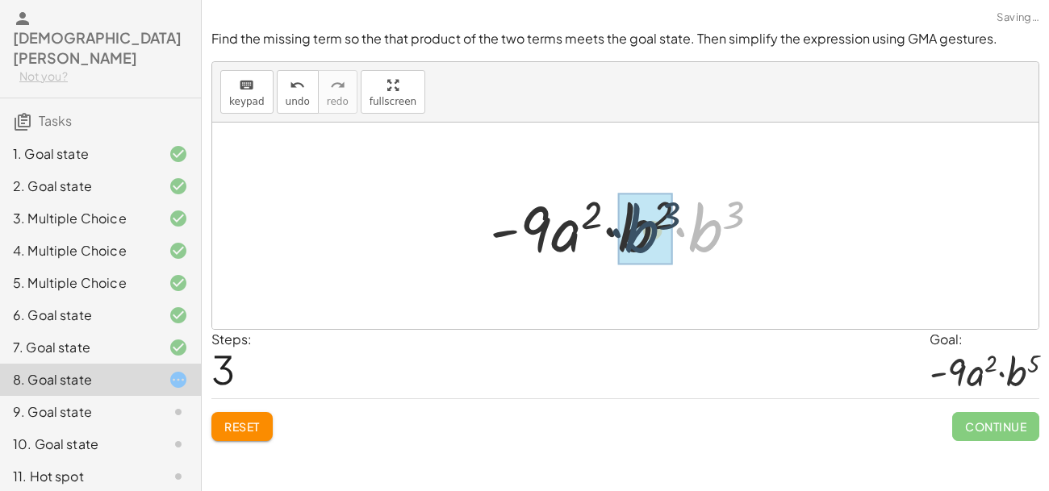
drag, startPoint x: 713, startPoint y: 237, endPoint x: 646, endPoint y: 238, distance: 67.0
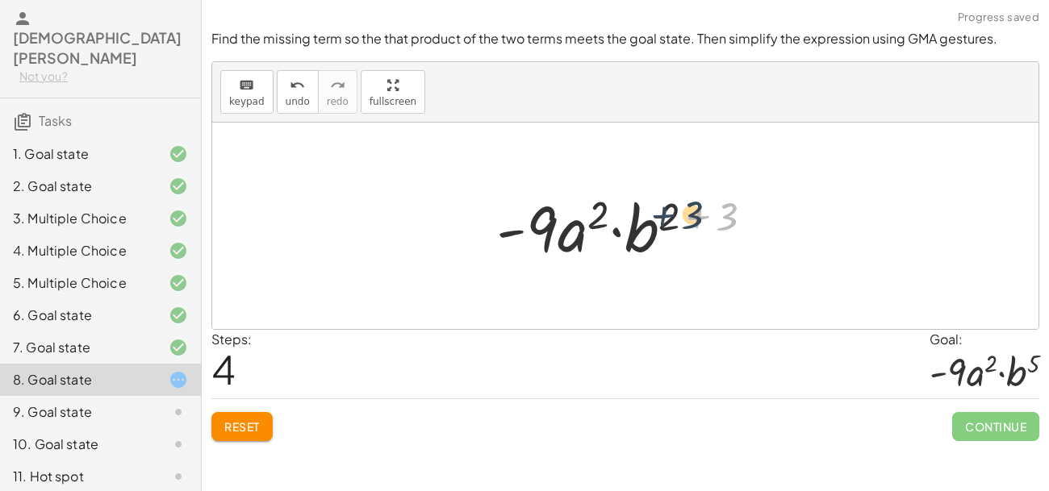
drag, startPoint x: 708, startPoint y: 218, endPoint x: 670, endPoint y: 216, distance: 37.9
click at [670, 216] on div at bounding box center [631, 226] width 286 height 83
drag, startPoint x: 671, startPoint y: 213, endPoint x: 729, endPoint y: 215, distance: 58.1
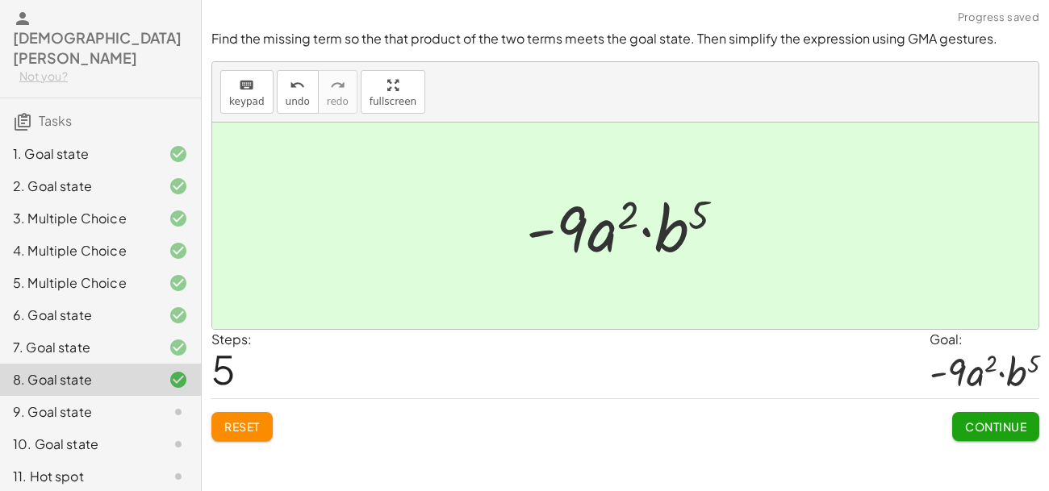
click at [1013, 420] on span "Continue" at bounding box center [995, 426] width 61 height 15
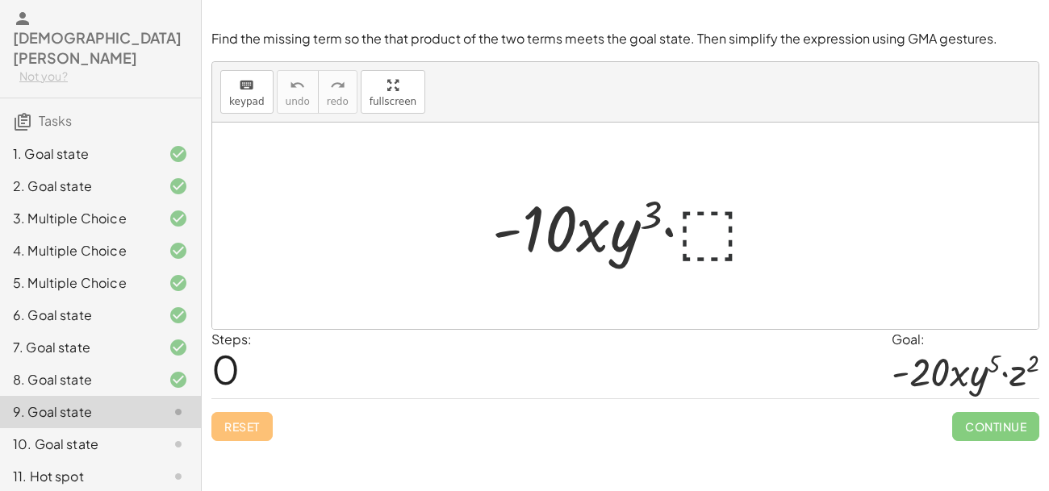
click at [717, 243] on div at bounding box center [631, 226] width 294 height 83
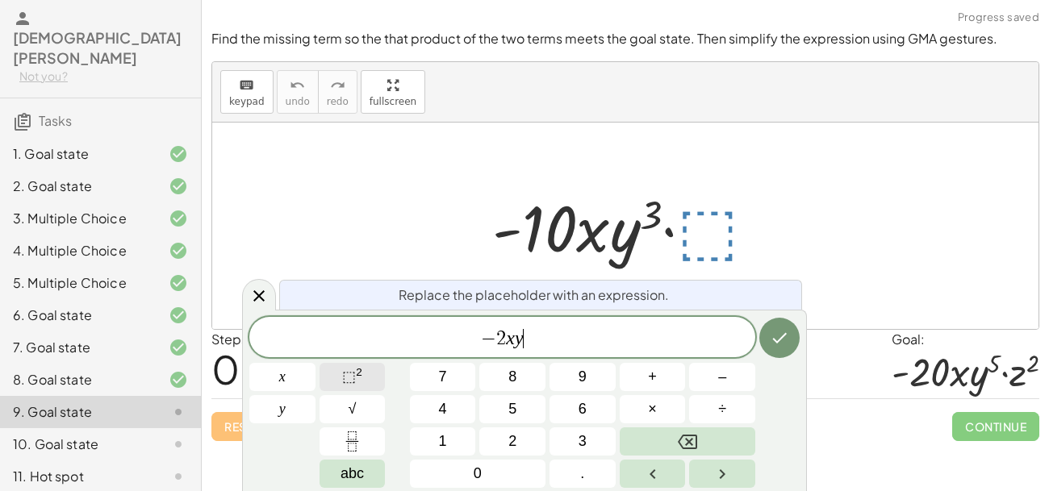
click at [361, 377] on sup "2" at bounding box center [359, 372] width 6 height 12
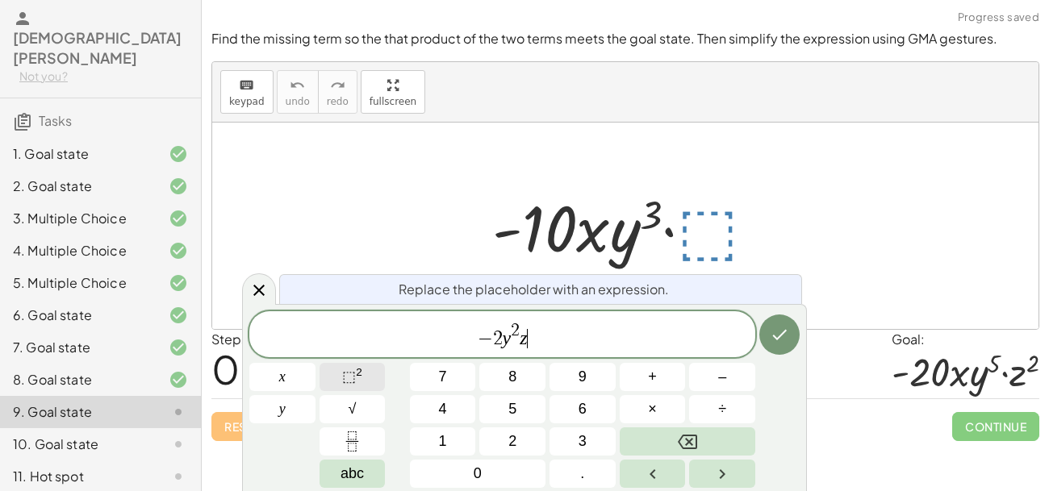
click at [348, 372] on span "⬚" at bounding box center [349, 377] width 14 height 16
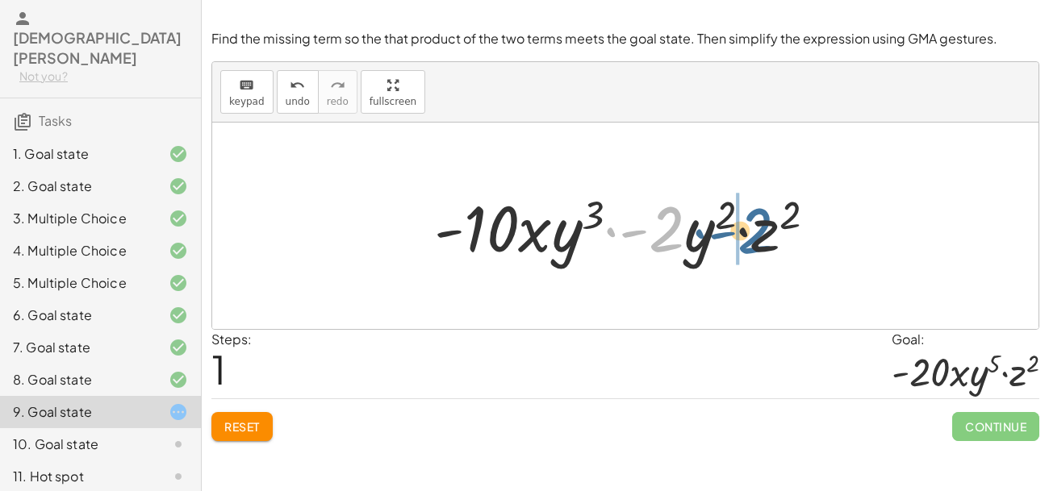
drag, startPoint x: 665, startPoint y: 230, endPoint x: 765, endPoint y: 236, distance: 101.0
click at [765, 236] on div at bounding box center [631, 226] width 411 height 83
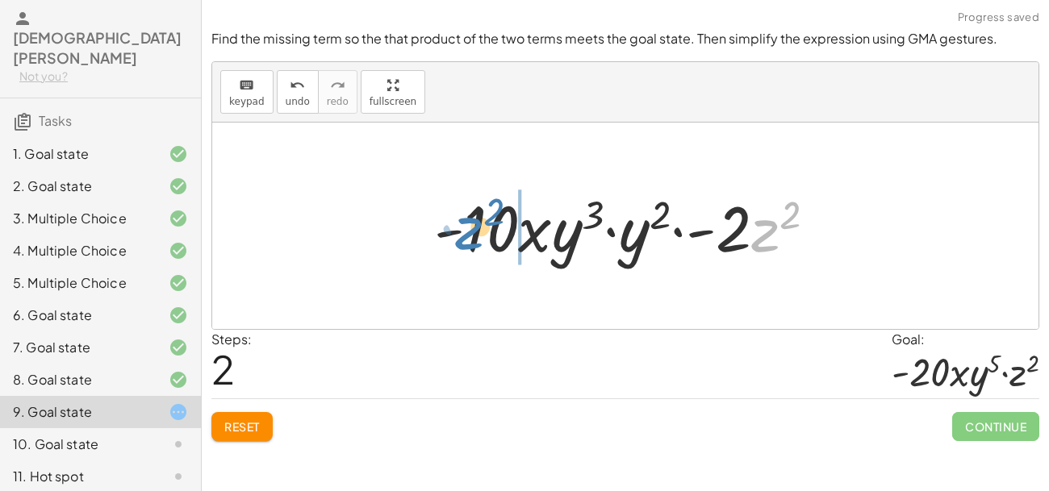
drag, startPoint x: 759, startPoint y: 235, endPoint x: 469, endPoint y: 234, distance: 290.4
click at [469, 234] on div at bounding box center [631, 226] width 411 height 83
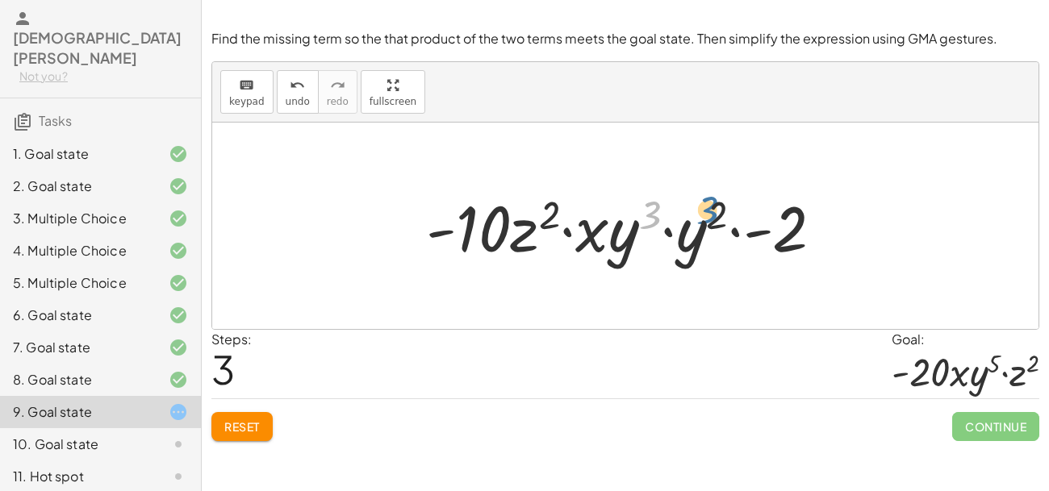
drag, startPoint x: 650, startPoint y: 217, endPoint x: 723, endPoint y: 213, distance: 72.7
click at [723, 213] on div at bounding box center [631, 226] width 426 height 83
click at [718, 206] on div at bounding box center [631, 226] width 426 height 83
drag, startPoint x: 653, startPoint y: 212, endPoint x: 546, endPoint y: 210, distance: 107.3
click at [546, 210] on div at bounding box center [631, 226] width 426 height 83
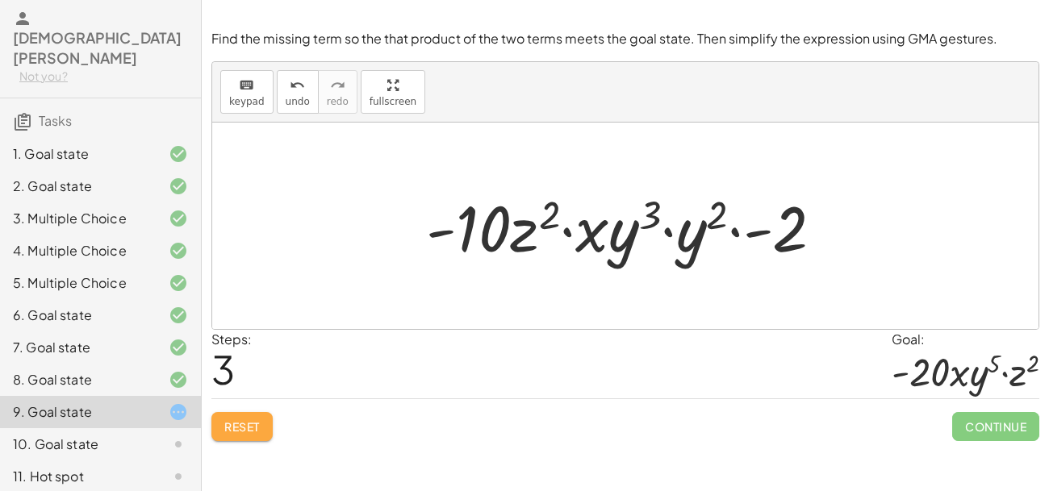
click at [261, 433] on button "Reset" at bounding box center [241, 426] width 61 height 29
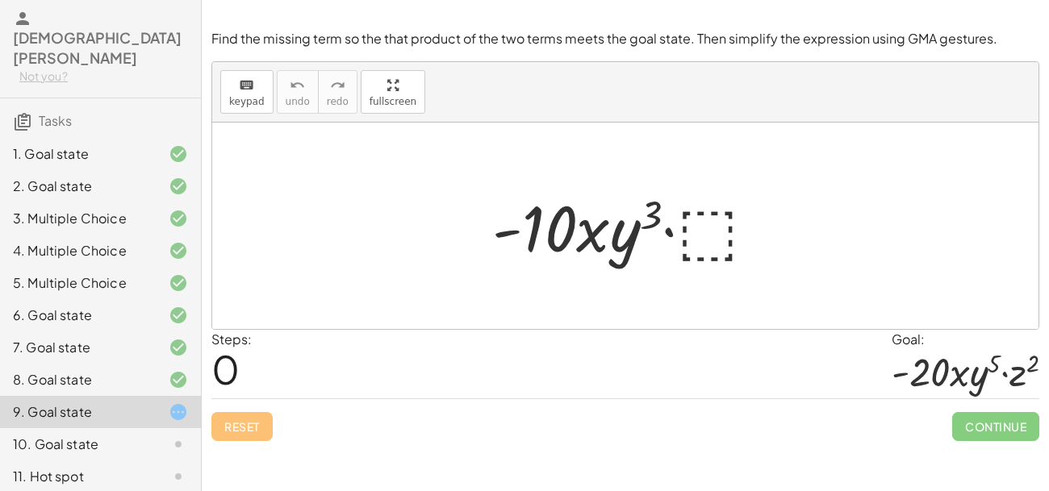
click at [696, 230] on div at bounding box center [631, 226] width 294 height 83
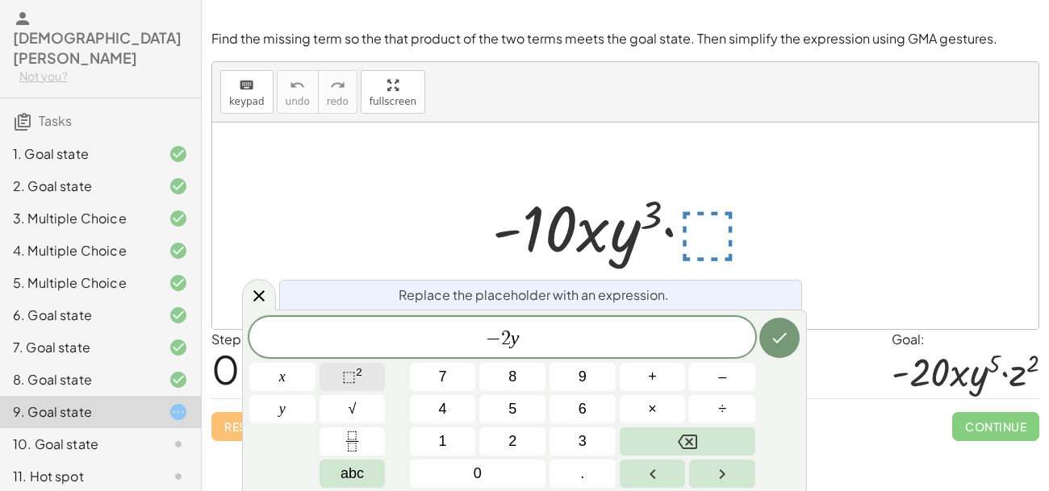
click at [373, 369] on button "⬚ 2" at bounding box center [352, 377] width 66 height 28
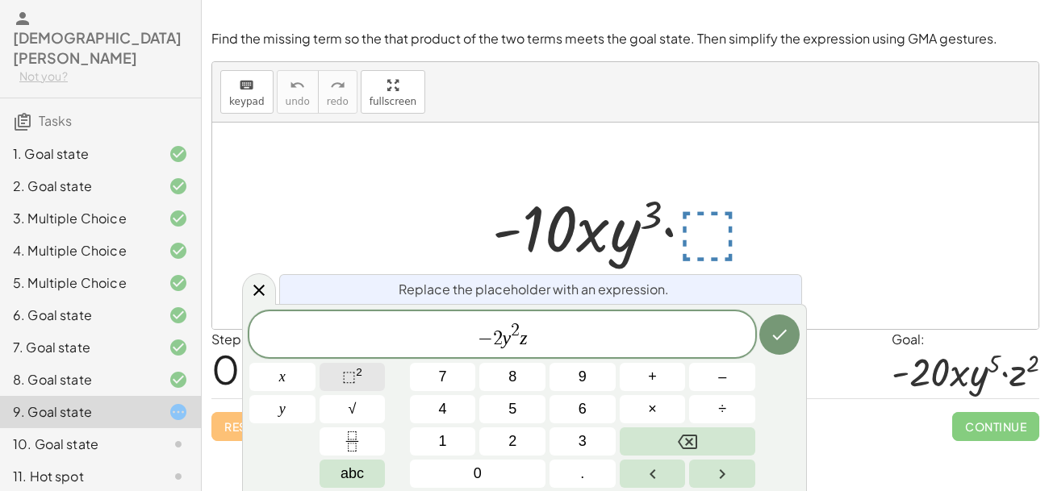
click at [365, 373] on button "⬚ 2" at bounding box center [352, 377] width 66 height 28
click at [782, 332] on icon "Done" at bounding box center [779, 334] width 19 height 19
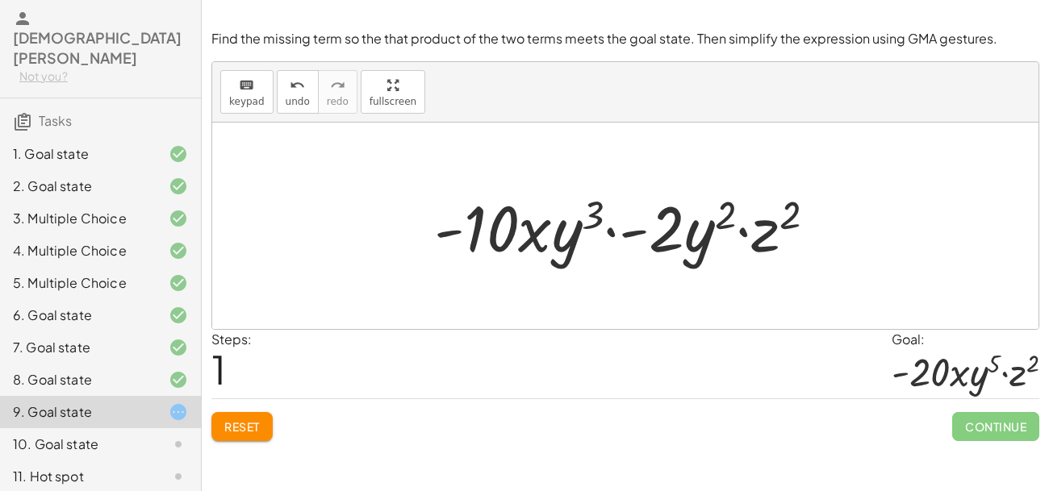
click at [671, 226] on div at bounding box center [631, 226] width 411 height 83
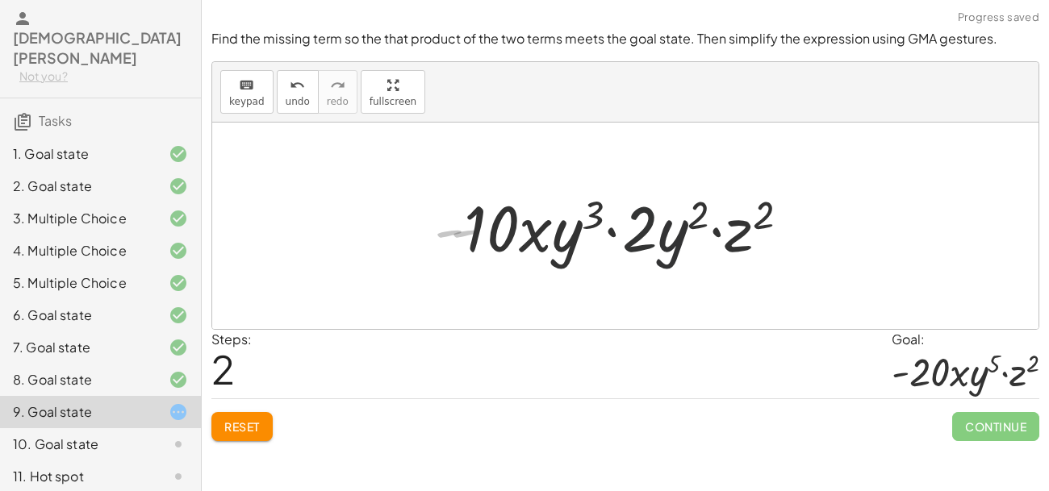
click at [671, 226] on div at bounding box center [632, 226] width 352 height 83
click at [263, 426] on button "Reset" at bounding box center [241, 426] width 61 height 29
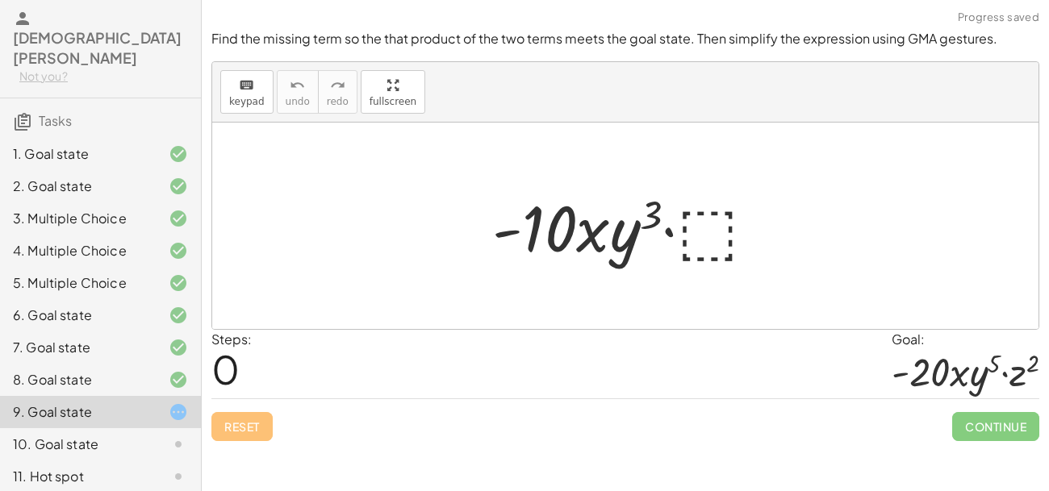
click at [711, 219] on div at bounding box center [631, 226] width 294 height 83
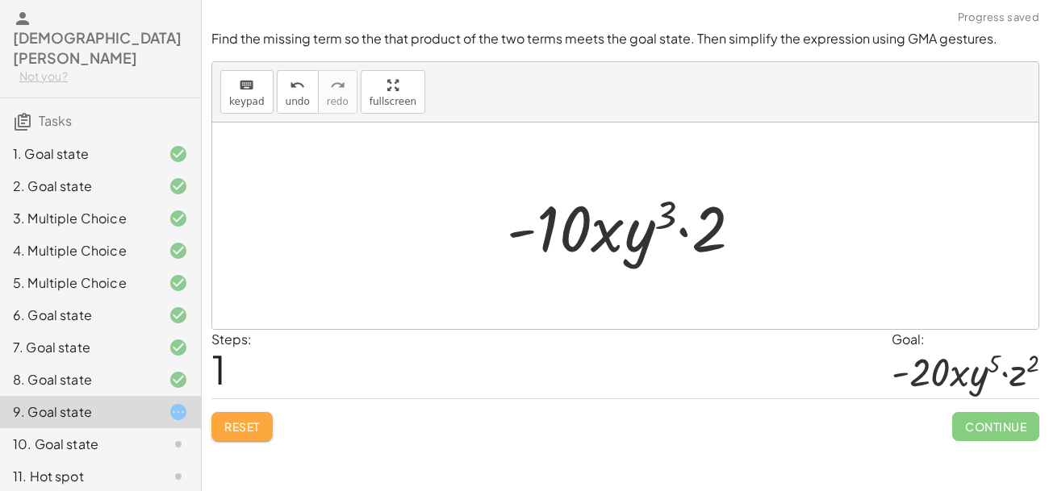
click at [261, 432] on button "Reset" at bounding box center [241, 426] width 61 height 29
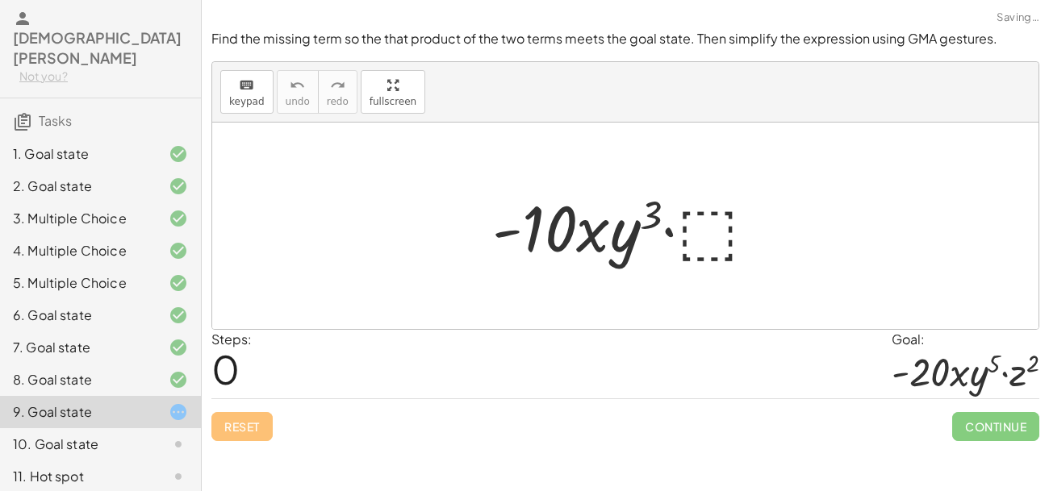
click at [723, 233] on div at bounding box center [631, 226] width 294 height 83
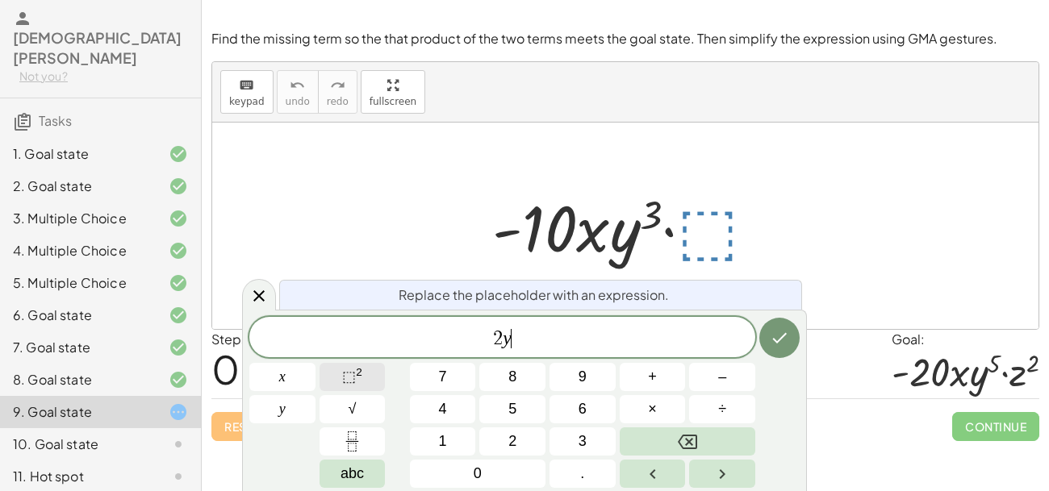
click at [371, 373] on button "⬚ 2" at bounding box center [352, 377] width 66 height 28
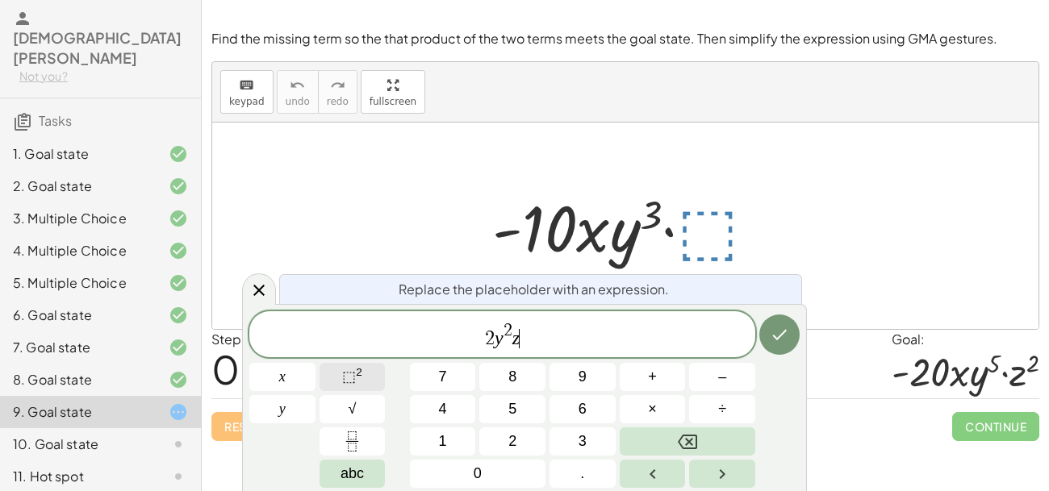
click at [359, 369] on sup "2" at bounding box center [359, 372] width 6 height 12
click at [775, 325] on icon "Done" at bounding box center [779, 334] width 19 height 19
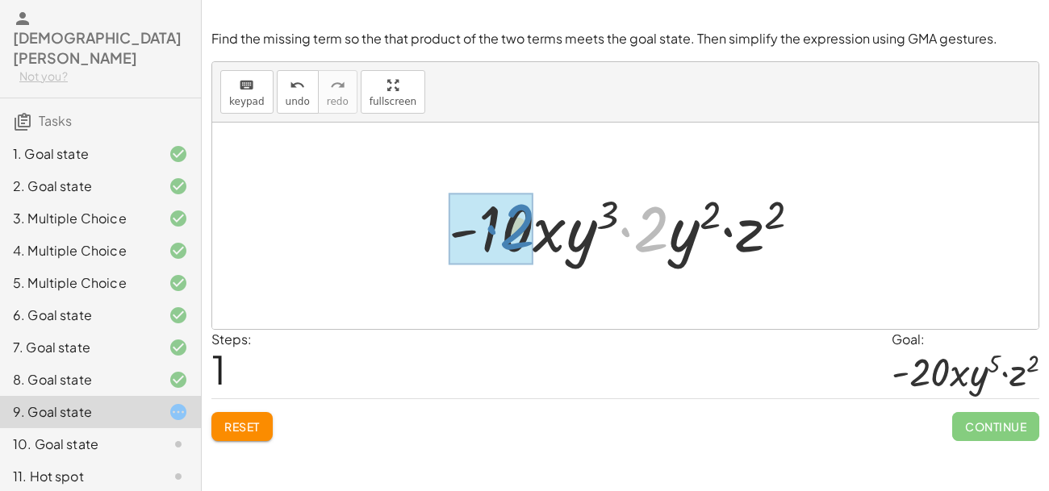
drag, startPoint x: 650, startPoint y: 233, endPoint x: 515, endPoint y: 231, distance: 134.7
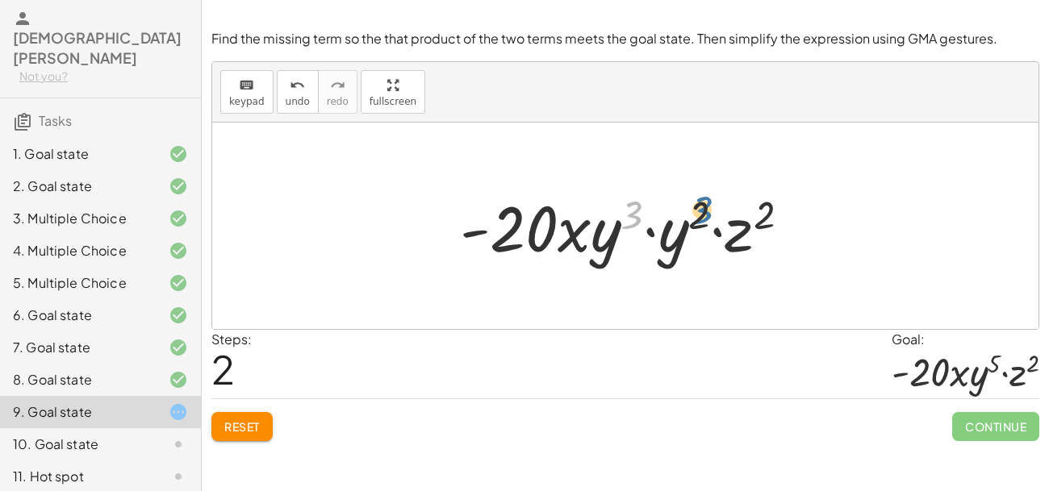
drag, startPoint x: 629, startPoint y: 212, endPoint x: 711, endPoint y: 210, distance: 81.5
click at [711, 210] on div at bounding box center [631, 226] width 359 height 83
drag, startPoint x: 703, startPoint y: 210, endPoint x: 710, endPoint y: 176, distance: 34.6
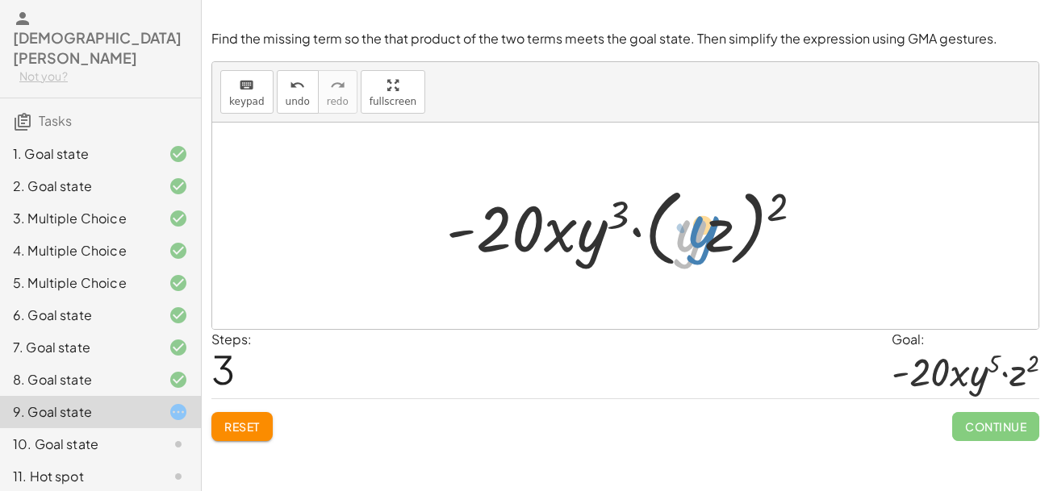
drag, startPoint x: 687, startPoint y: 240, endPoint x: 702, endPoint y: 234, distance: 15.6
click at [702, 234] on div at bounding box center [631, 226] width 386 height 93
drag, startPoint x: 718, startPoint y: 229, endPoint x: 778, endPoint y: 228, distance: 59.7
click at [778, 228] on div at bounding box center [631, 226] width 386 height 93
drag, startPoint x: 689, startPoint y: 238, endPoint x: 611, endPoint y: 207, distance: 83.3
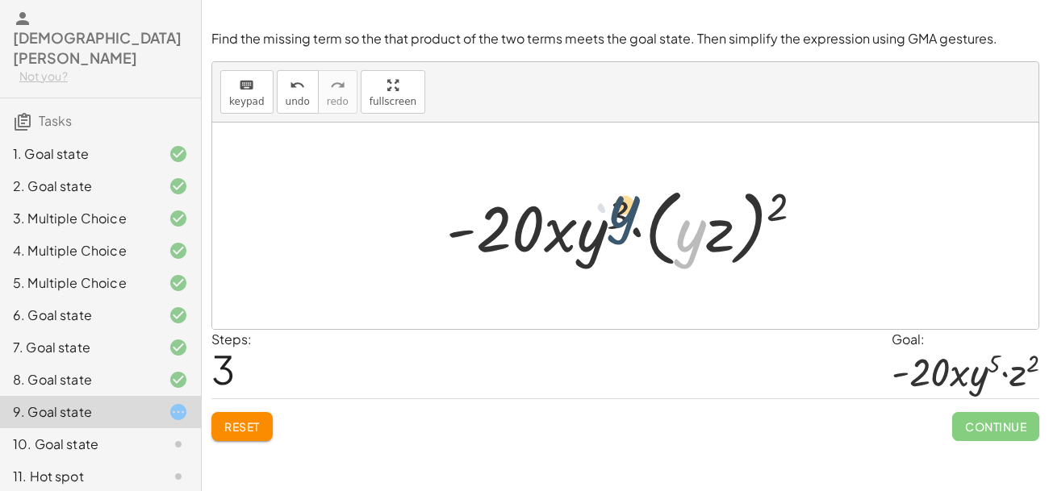
click at [611, 207] on div at bounding box center [631, 226] width 386 height 93
drag, startPoint x: 717, startPoint y: 226, endPoint x: 915, endPoint y: 255, distance: 199.7
click at [915, 255] on div at bounding box center [625, 226] width 826 height 206
click at [297, 96] on span "undo" at bounding box center [298, 101] width 24 height 11
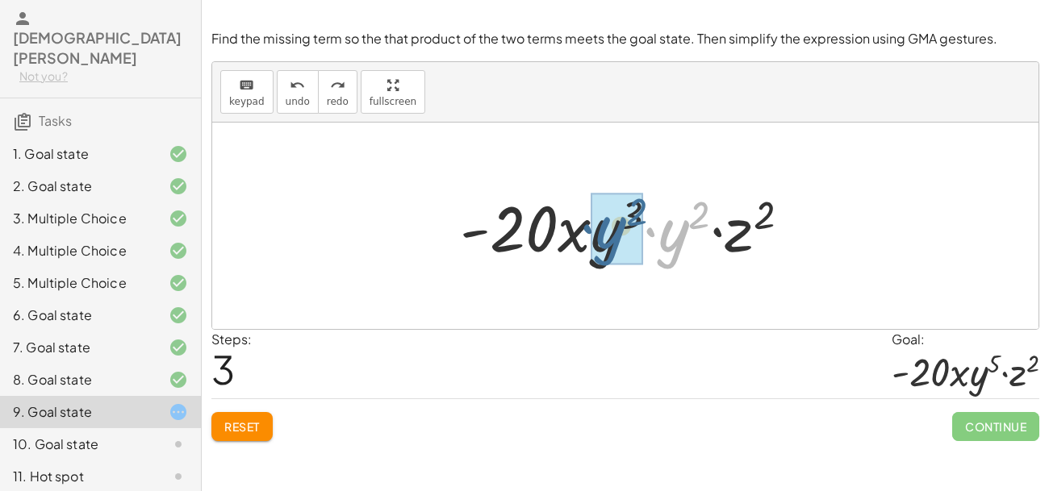
drag, startPoint x: 674, startPoint y: 248, endPoint x: 611, endPoint y: 245, distance: 63.0
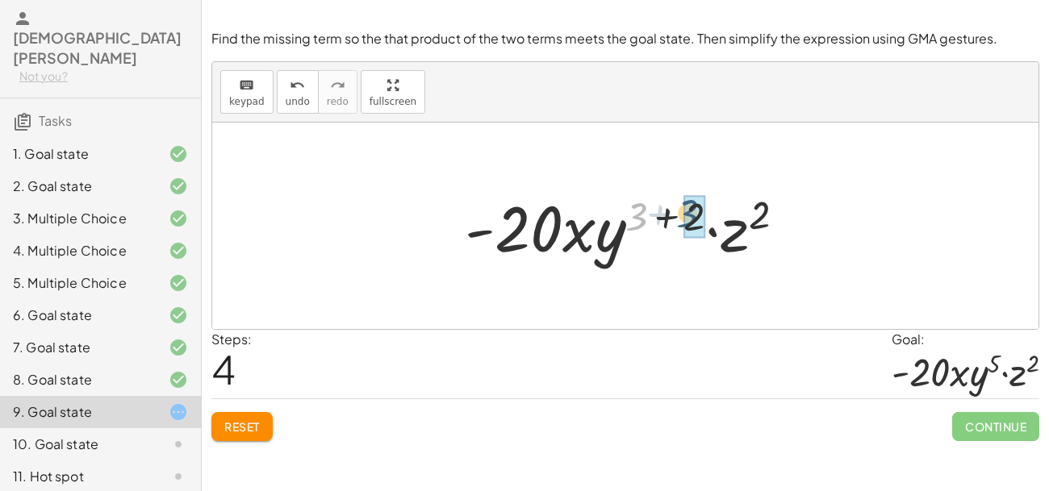
drag, startPoint x: 641, startPoint y: 218, endPoint x: 703, endPoint y: 215, distance: 61.4
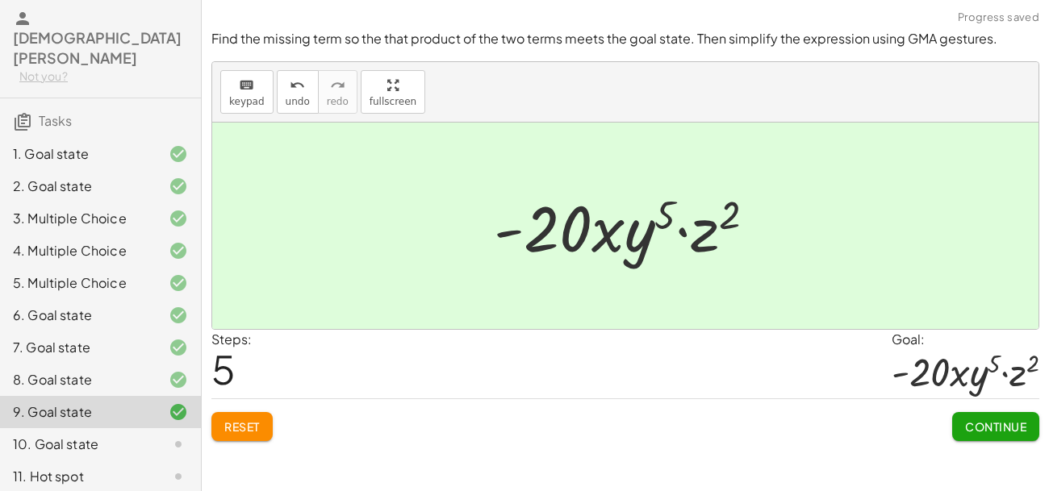
click at [991, 426] on span "Continue" at bounding box center [995, 426] width 61 height 15
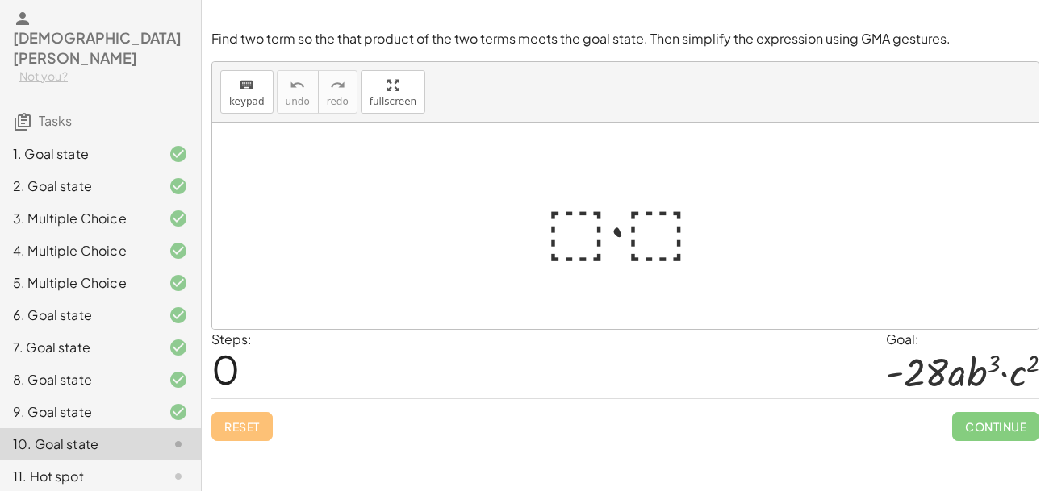
click at [596, 216] on div at bounding box center [631, 226] width 189 height 83
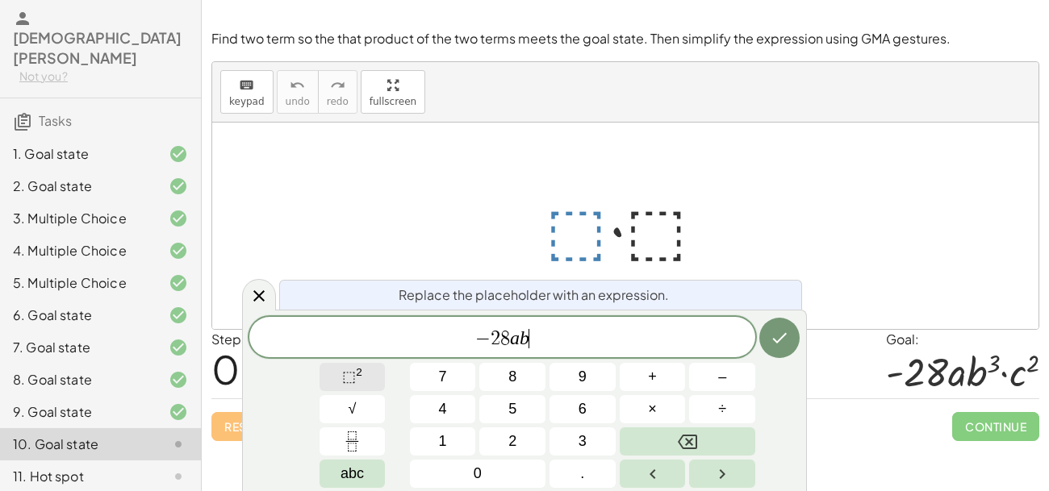
click at [373, 375] on button "⬚ 2" at bounding box center [352, 377] width 66 height 28
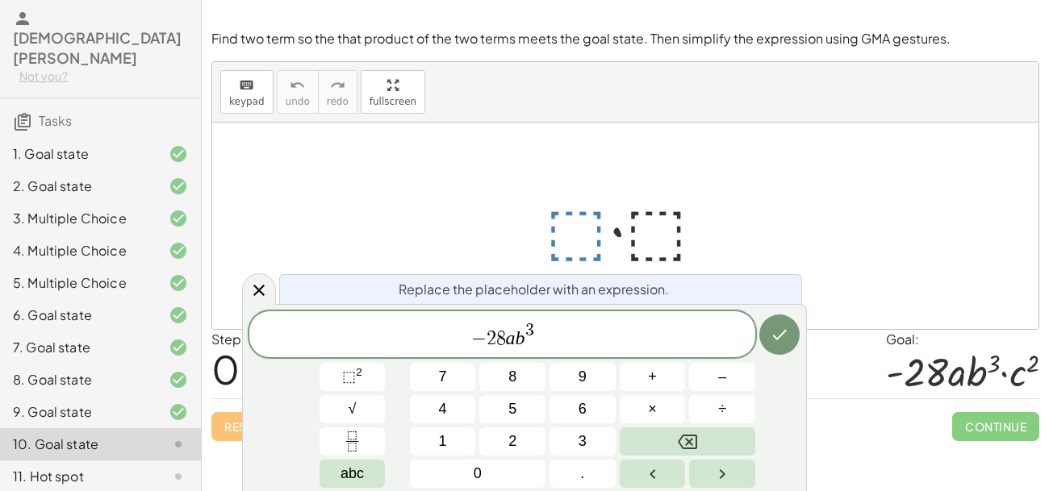
click at [549, 335] on span "− 2 8 a b 3 ​" at bounding box center [502, 335] width 506 height 29
click at [781, 327] on icon "Done" at bounding box center [779, 334] width 19 height 19
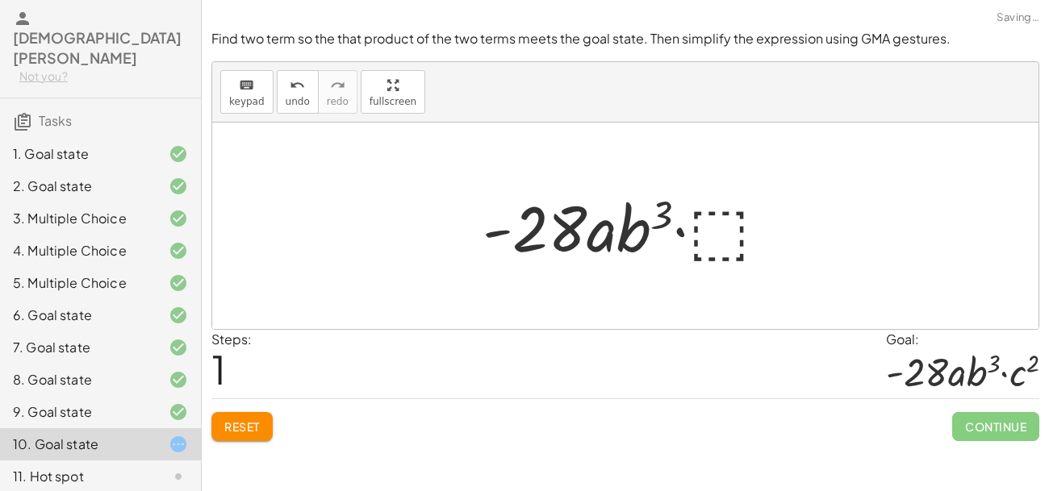
click at [712, 233] on div at bounding box center [631, 226] width 315 height 83
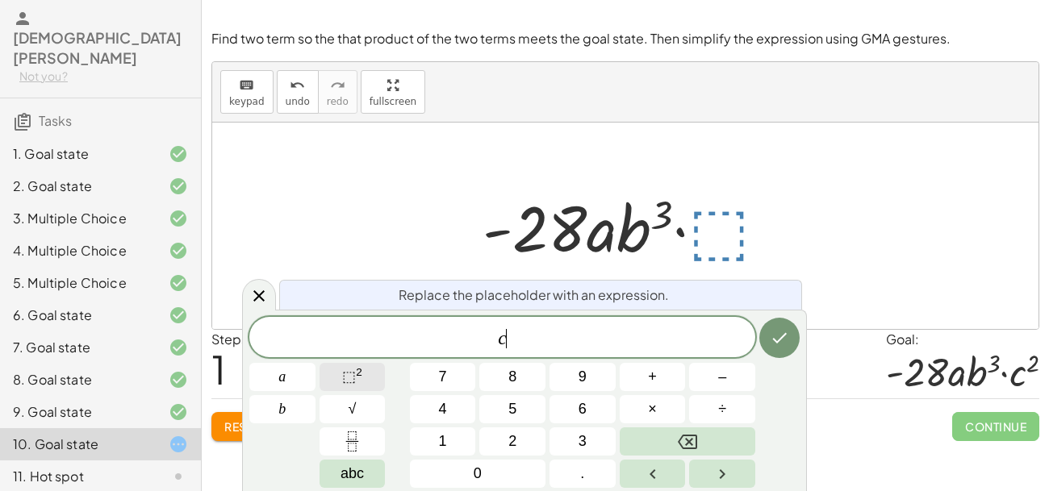
click at [348, 371] on span "⬚" at bounding box center [349, 377] width 14 height 16
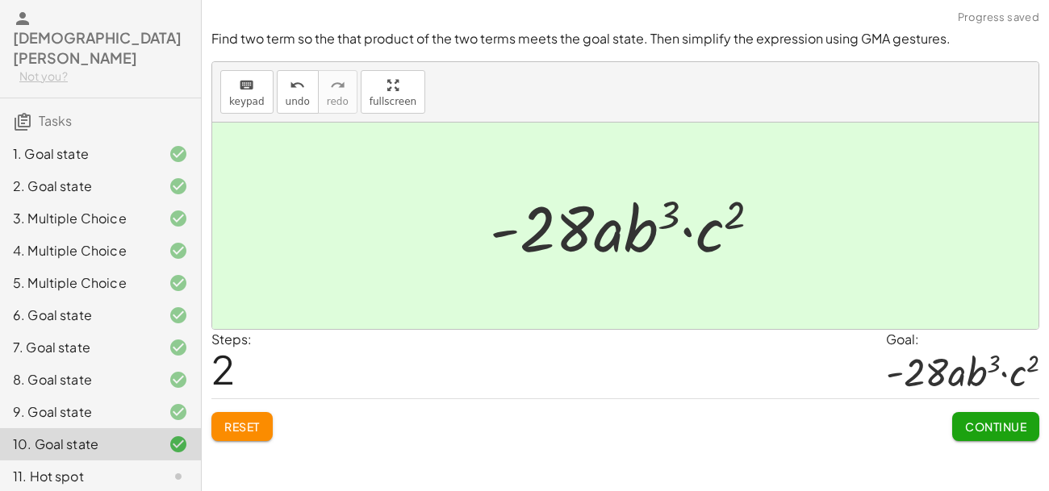
click at [1004, 423] on span "Continue" at bounding box center [995, 426] width 61 height 15
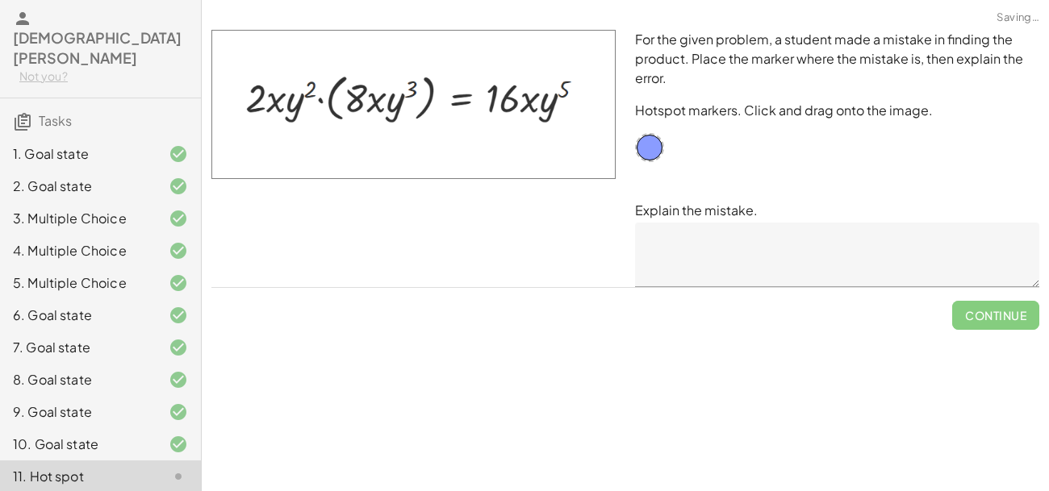
click at [1004, 423] on div "Simplify. keyboard keypad undo undo redo redo fullscreen · x 4 · x 10 · x · x (…" at bounding box center [625, 245] width 847 height 491
click at [736, 265] on textarea at bounding box center [837, 255] width 404 height 65
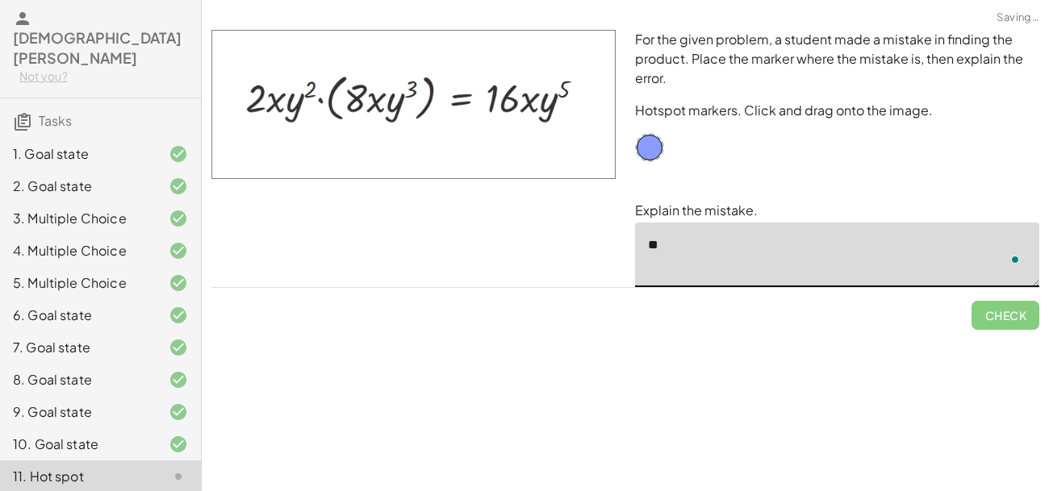
type textarea "*"
click at [804, 245] on textarea "**********" at bounding box center [837, 255] width 404 height 65
click at [832, 244] on textarea "**********" at bounding box center [837, 255] width 404 height 65
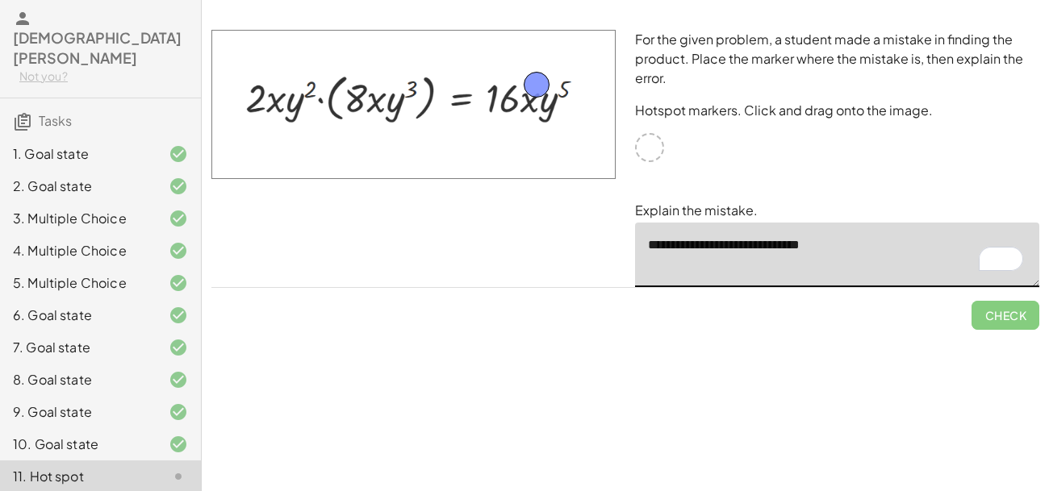
drag, startPoint x: 650, startPoint y: 149, endPoint x: 536, endPoint y: 88, distance: 129.2
type textarea "**********"
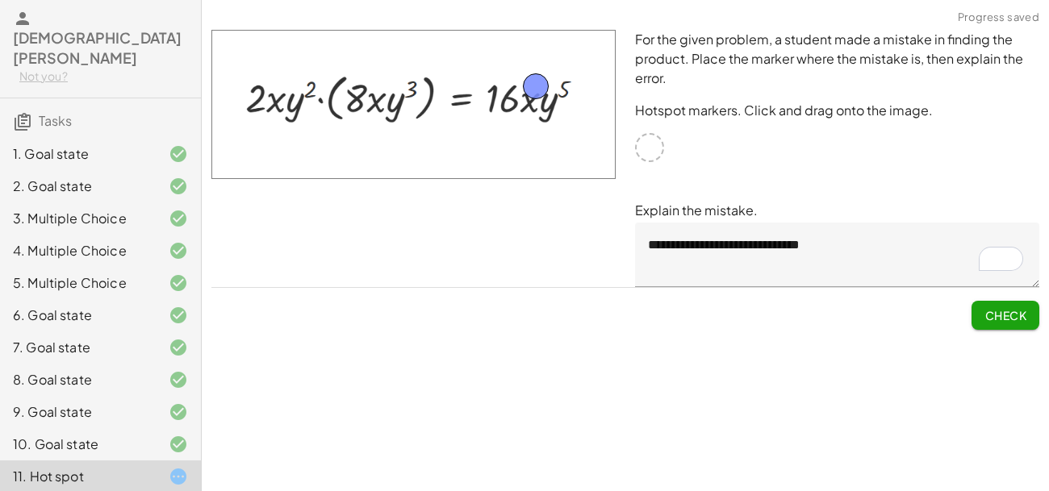
click at [1013, 308] on span "Check" at bounding box center [1005, 315] width 42 height 15
click at [978, 310] on span "Continue" at bounding box center [995, 315] width 61 height 15
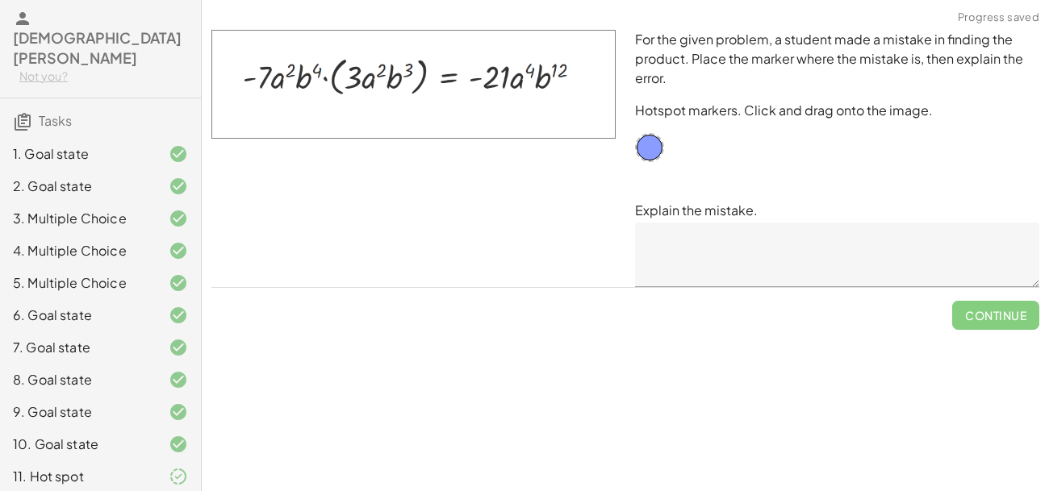
click at [703, 250] on textarea at bounding box center [837, 255] width 404 height 65
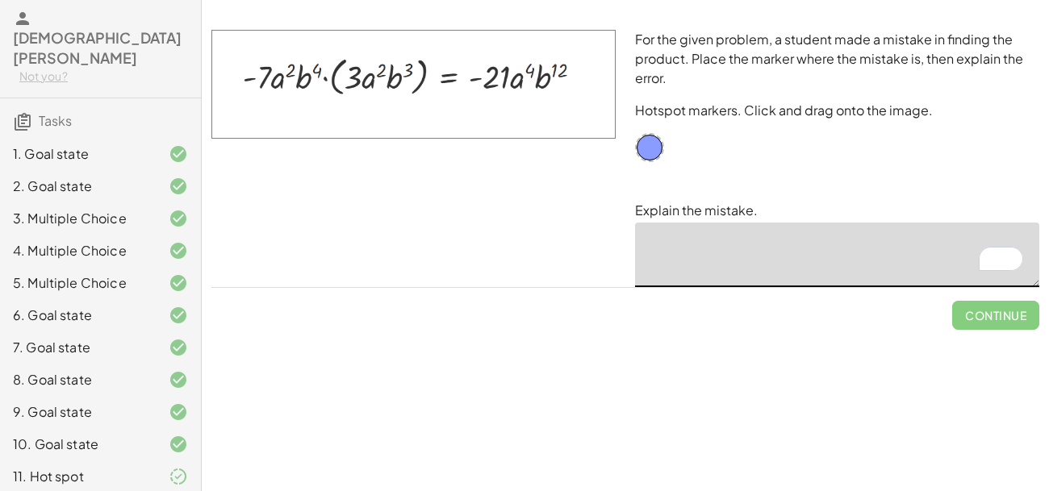
click at [127, 467] on div "11. Hot spot" at bounding box center [78, 476] width 130 height 19
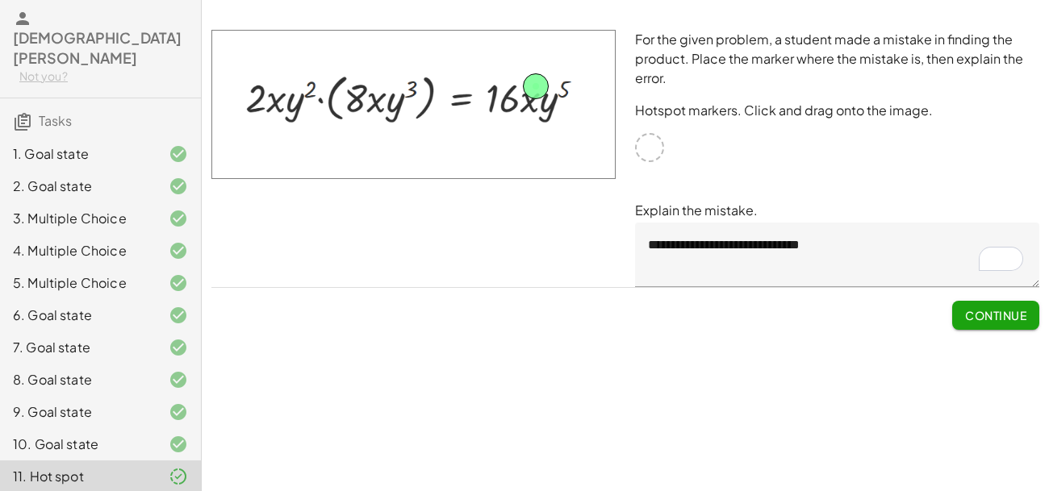
click at [104, 403] on div "9. Goal state" at bounding box center [78, 412] width 130 height 19
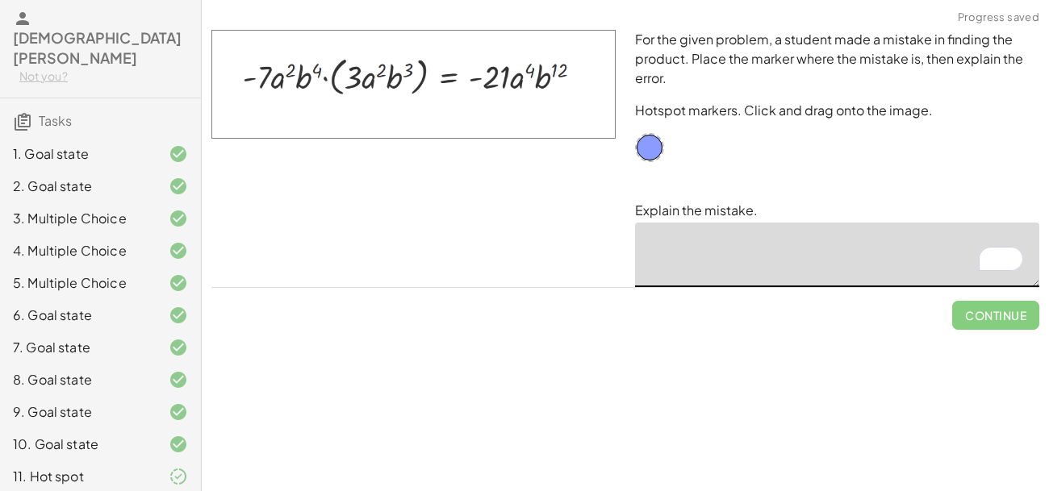
click at [713, 259] on textarea "To enrich screen reader interactions, please activate Accessibility in Grammarl…" at bounding box center [837, 255] width 404 height 65
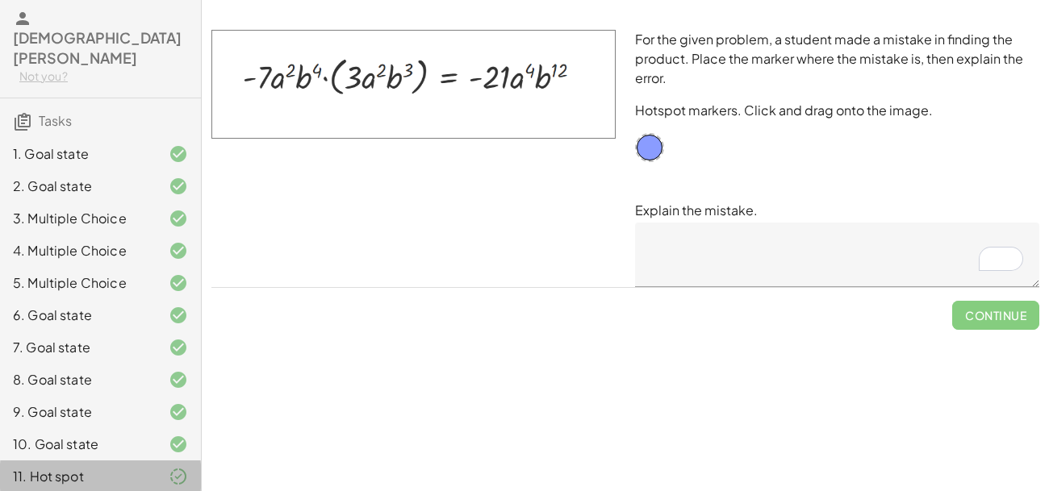
click at [184, 467] on icon at bounding box center [178, 476] width 19 height 19
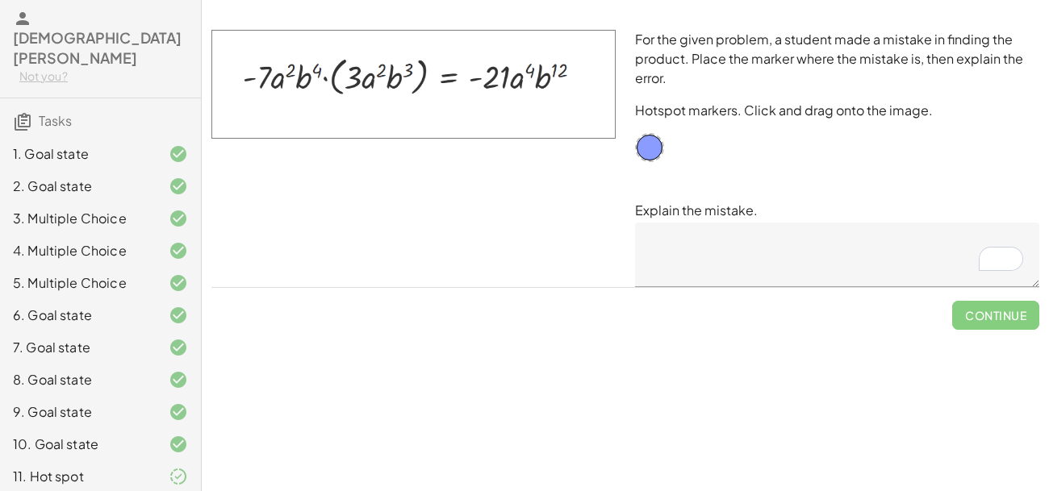
drag, startPoint x: 307, startPoint y: 79, endPoint x: 361, endPoint y: 81, distance: 54.9
click at [361, 81] on img at bounding box center [413, 84] width 404 height 109
click at [761, 276] on textarea "To enrich screen reader interactions, please activate Accessibility in Grammarl…" at bounding box center [837, 255] width 404 height 65
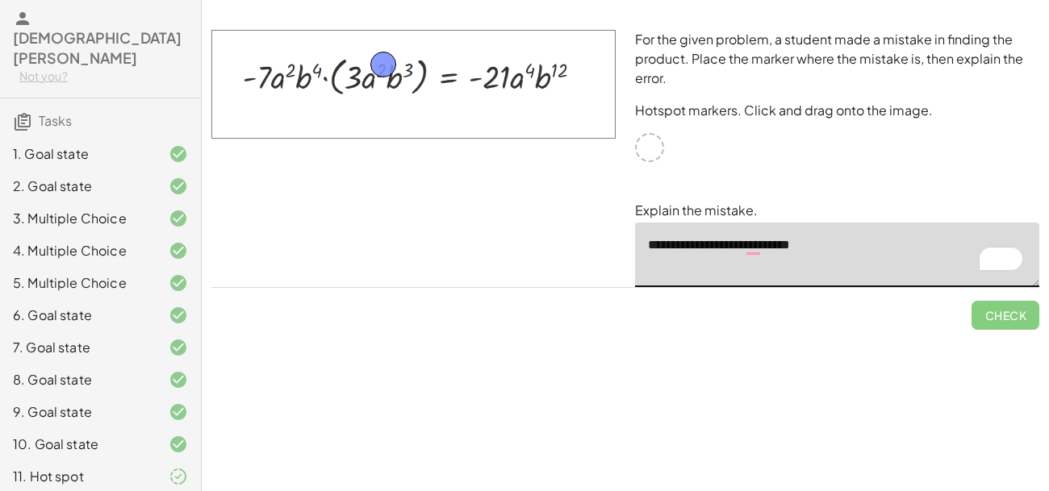
drag, startPoint x: 658, startPoint y: 148, endPoint x: 392, endPoint y: 65, distance: 278.9
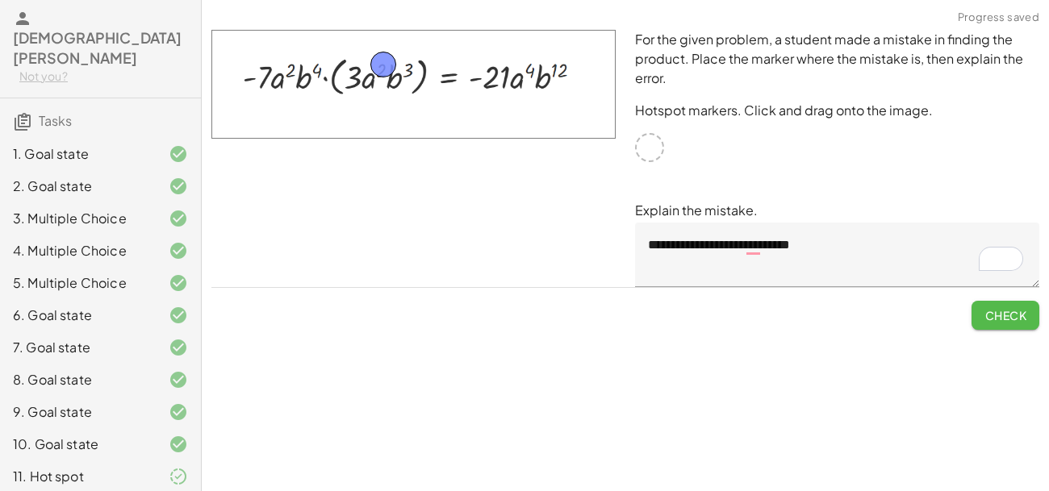
click at [1007, 312] on span "Check" at bounding box center [1005, 315] width 42 height 15
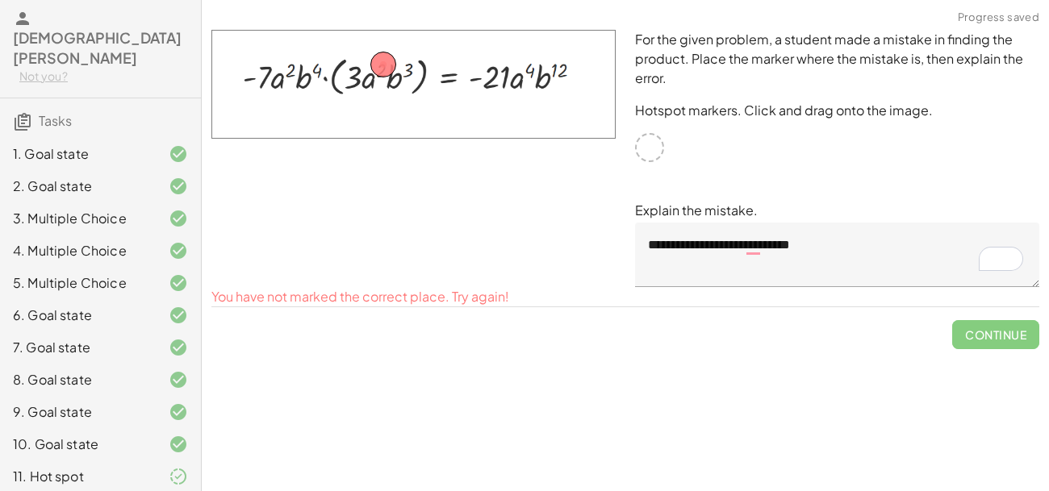
click at [856, 257] on textarea "**********" at bounding box center [837, 255] width 404 height 65
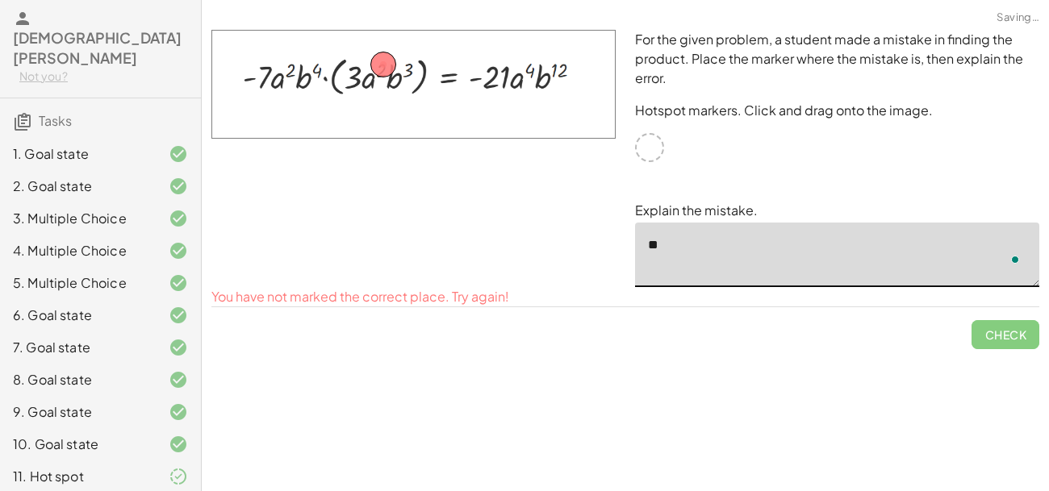
type textarea "*"
drag, startPoint x: 378, startPoint y: 52, endPoint x: 644, endPoint y: 136, distance: 279.9
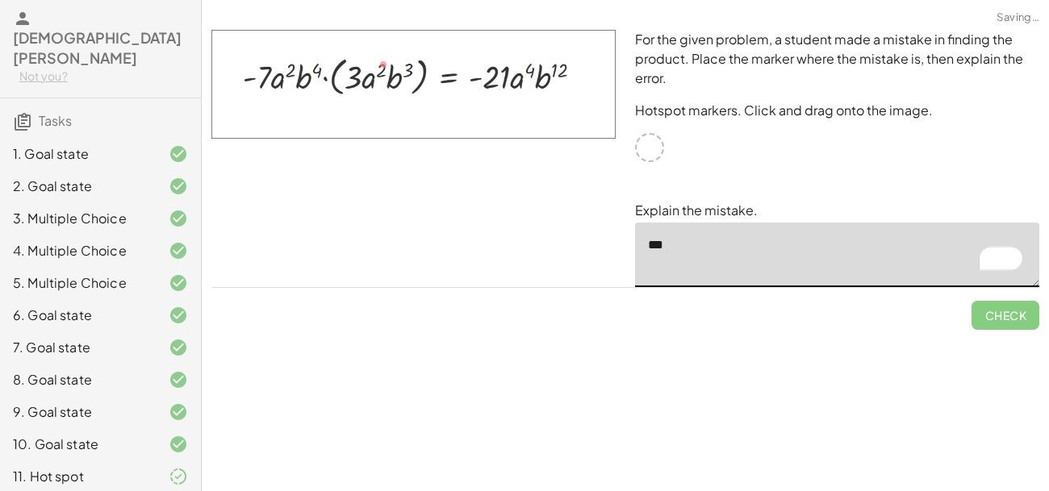
type textarea "*"
type textarea "**********"
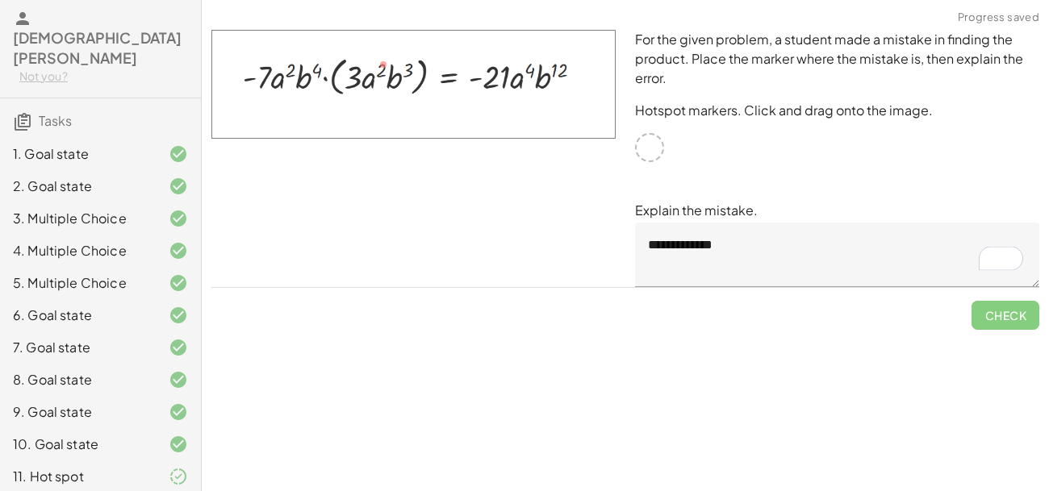
drag, startPoint x: 659, startPoint y: 148, endPoint x: 661, endPoint y: 161, distance: 13.8
click at [661, 161] on div "**********" at bounding box center [836, 158] width 423 height 277
drag, startPoint x: 383, startPoint y: 63, endPoint x: 452, endPoint y: 86, distance: 72.4
click at [452, 86] on img at bounding box center [413, 84] width 404 height 109
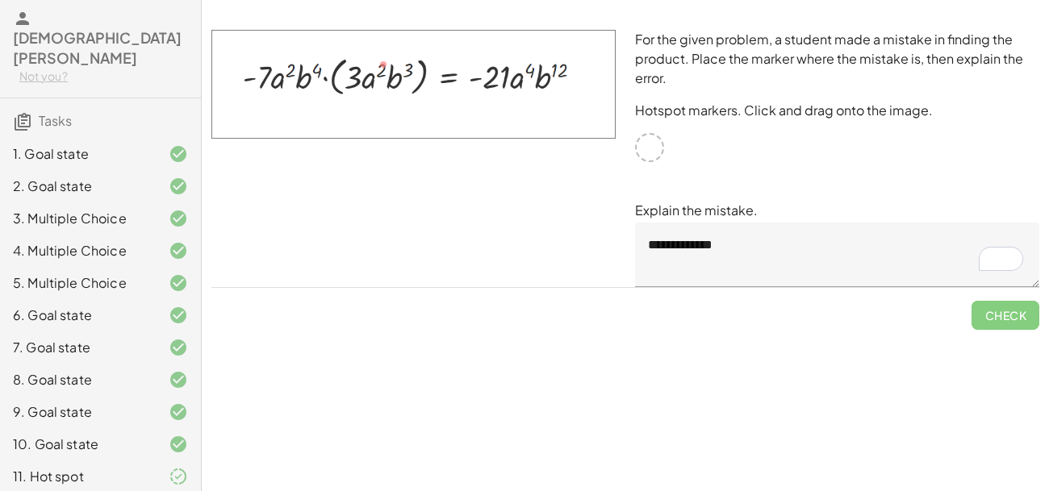
click at [648, 147] on div at bounding box center [649, 147] width 29 height 29
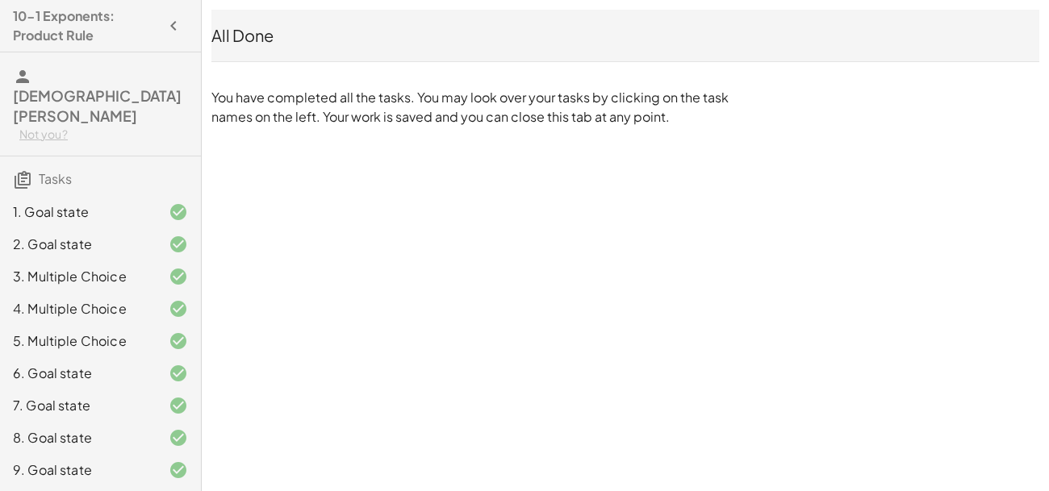
scroll to position [58, 0]
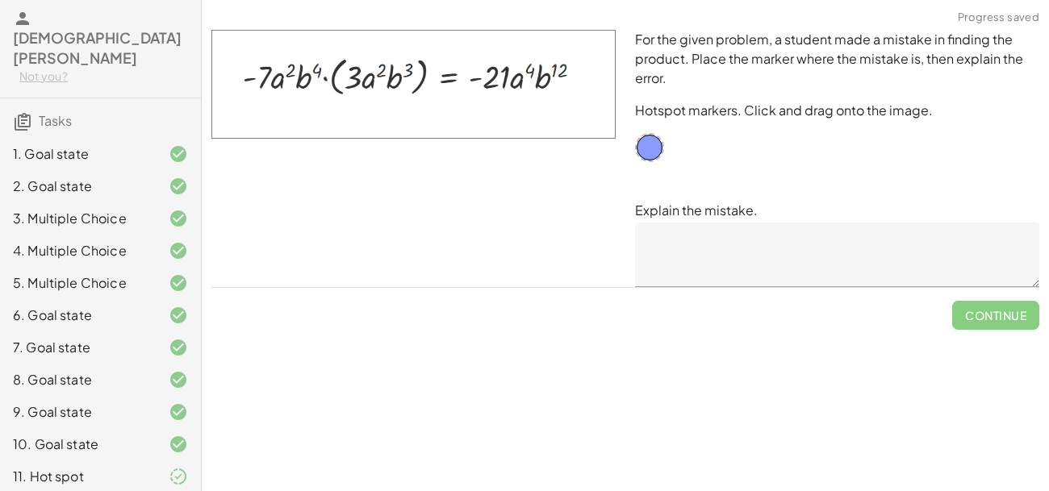
click at [715, 273] on textarea at bounding box center [837, 255] width 404 height 65
